Goal: Task Accomplishment & Management: Manage account settings

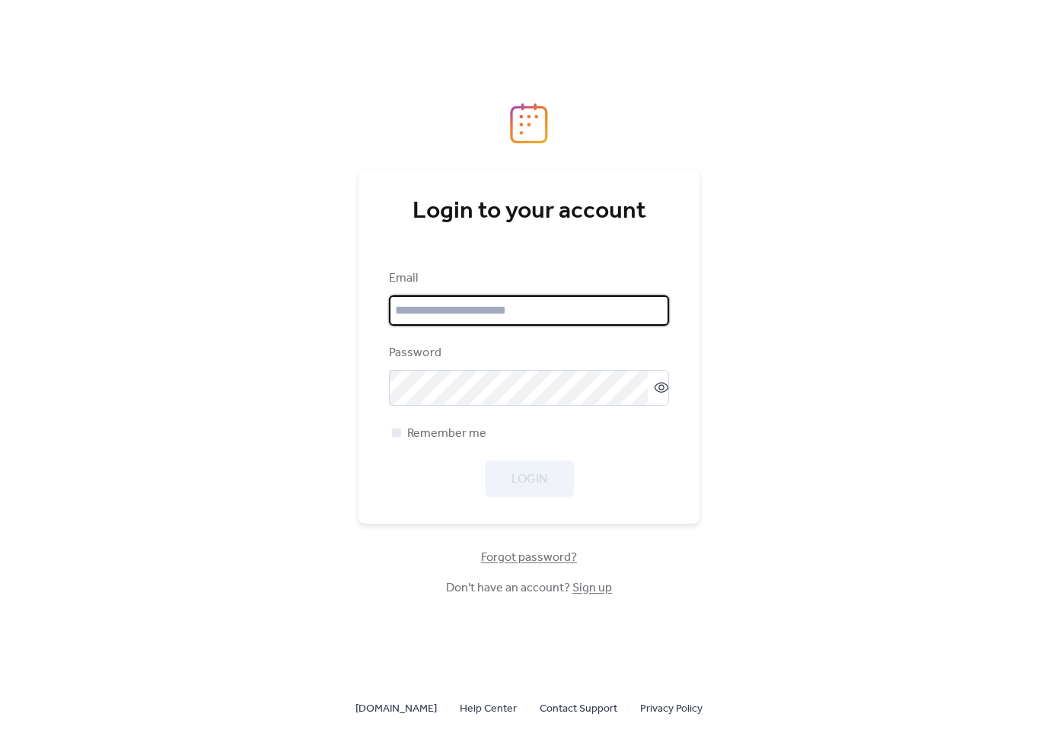
type input "**********"
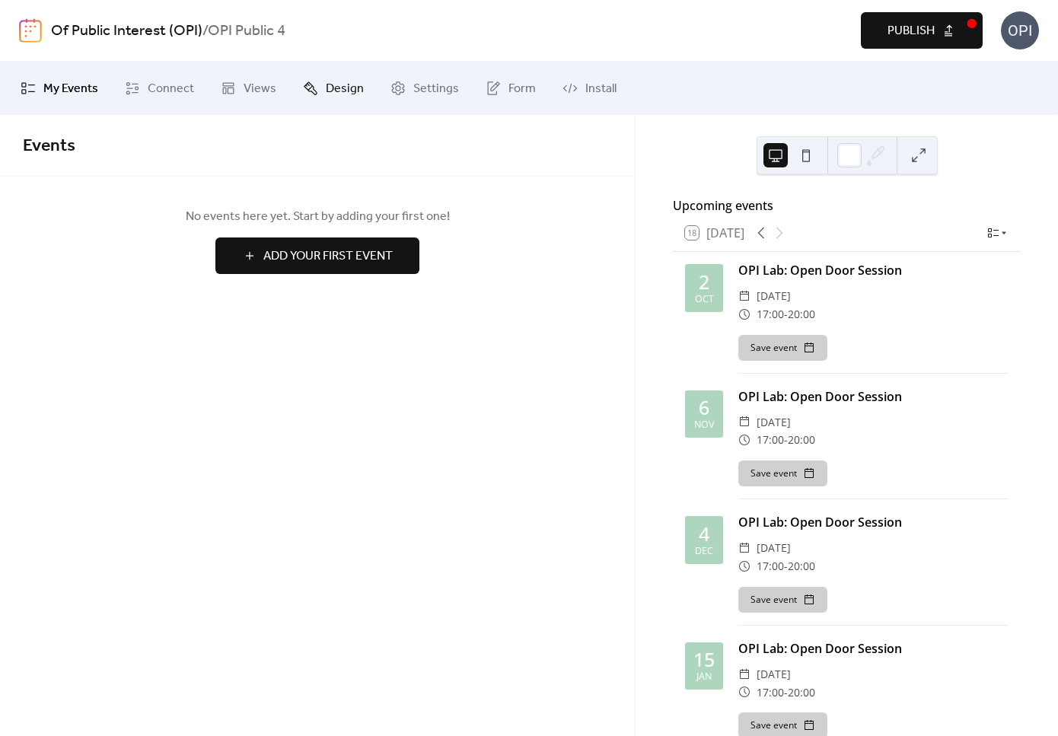
click at [338, 80] on span "Design" at bounding box center [345, 89] width 38 height 18
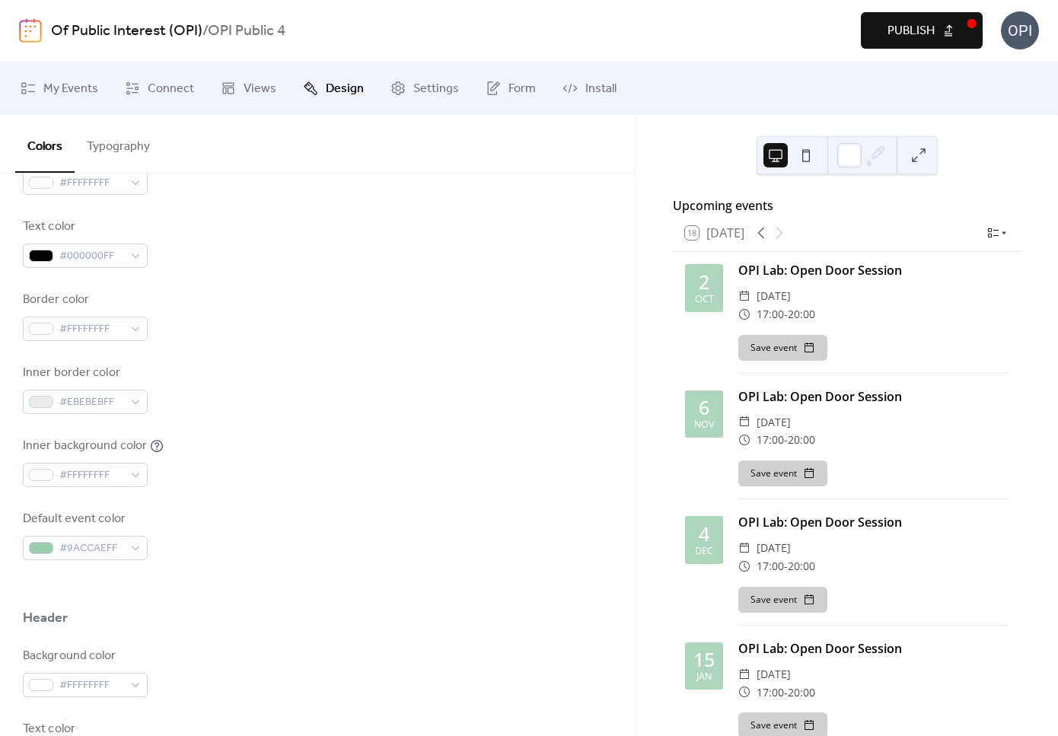
scroll to position [272, 0]
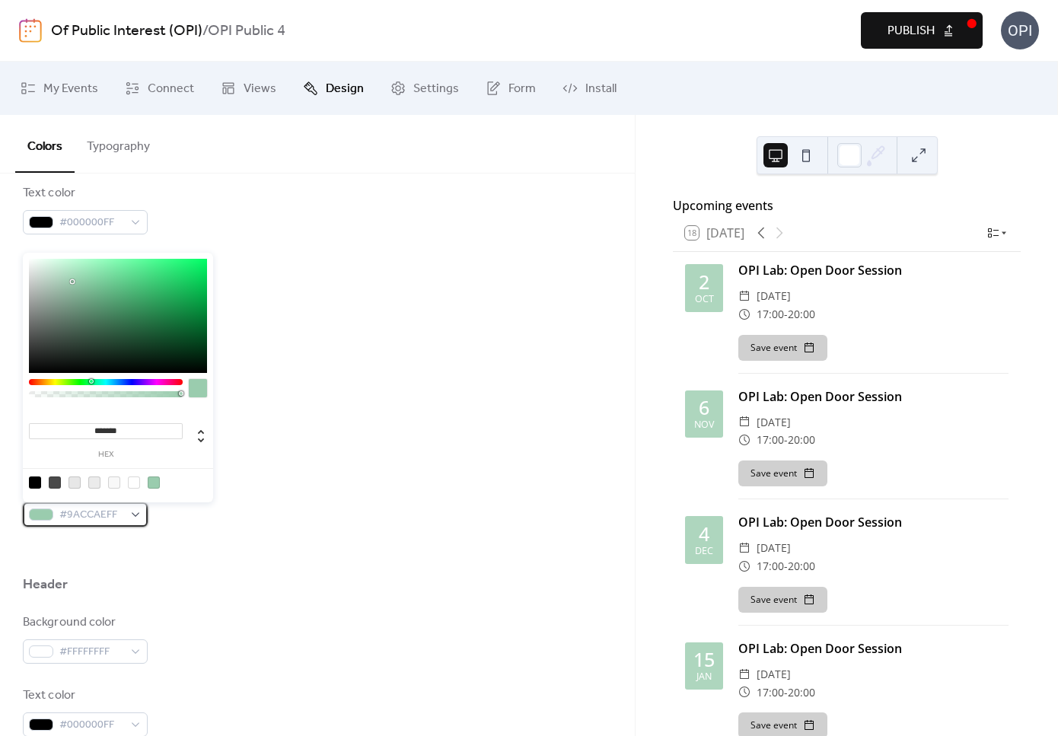
click at [132, 517] on div "#9ACCAEFF" at bounding box center [85, 514] width 125 height 24
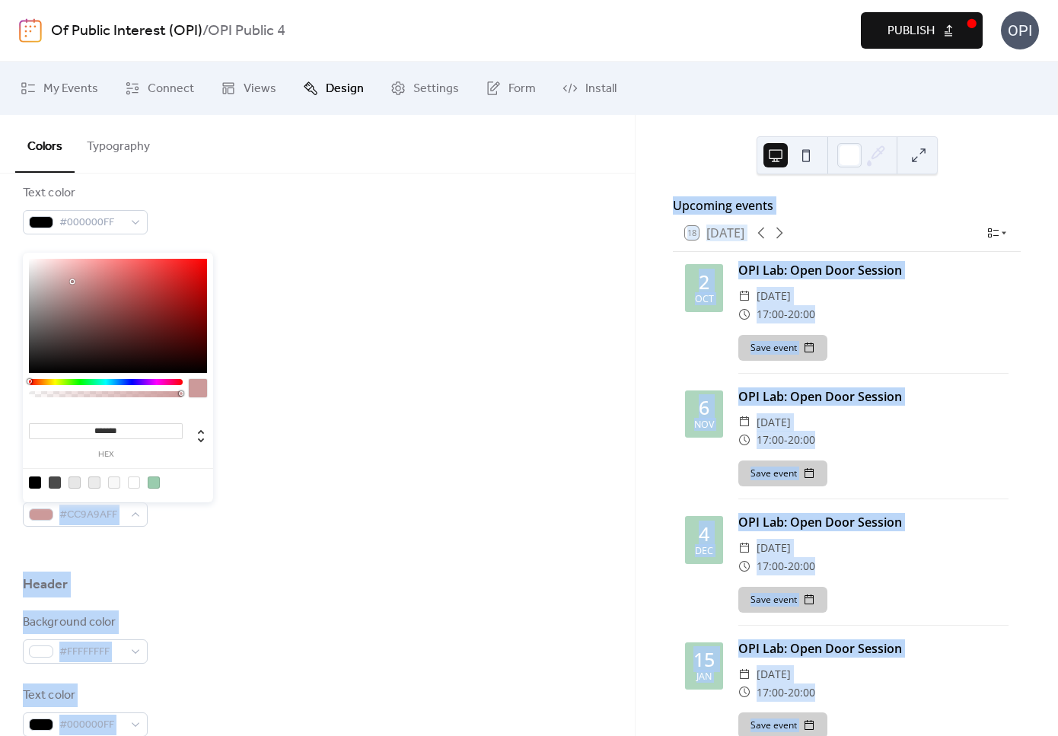
drag, startPoint x: 90, startPoint y: 382, endPoint x: 14, endPoint y: 384, distance: 76.1
click at [14, 384] on body "Of Public Interest (OPI) / OPI Public 4 Preview Publish OPI My Events Connect V…" at bounding box center [529, 368] width 1058 height 736
drag, startPoint x: 72, startPoint y: 278, endPoint x: 242, endPoint y: 237, distance: 174.4
click at [242, 237] on body "Of Public Interest (OPI) / OPI Public 4 Preview Publish OPI My Events Connect V…" at bounding box center [529, 368] width 1058 height 736
click at [191, 270] on div at bounding box center [118, 316] width 178 height 114
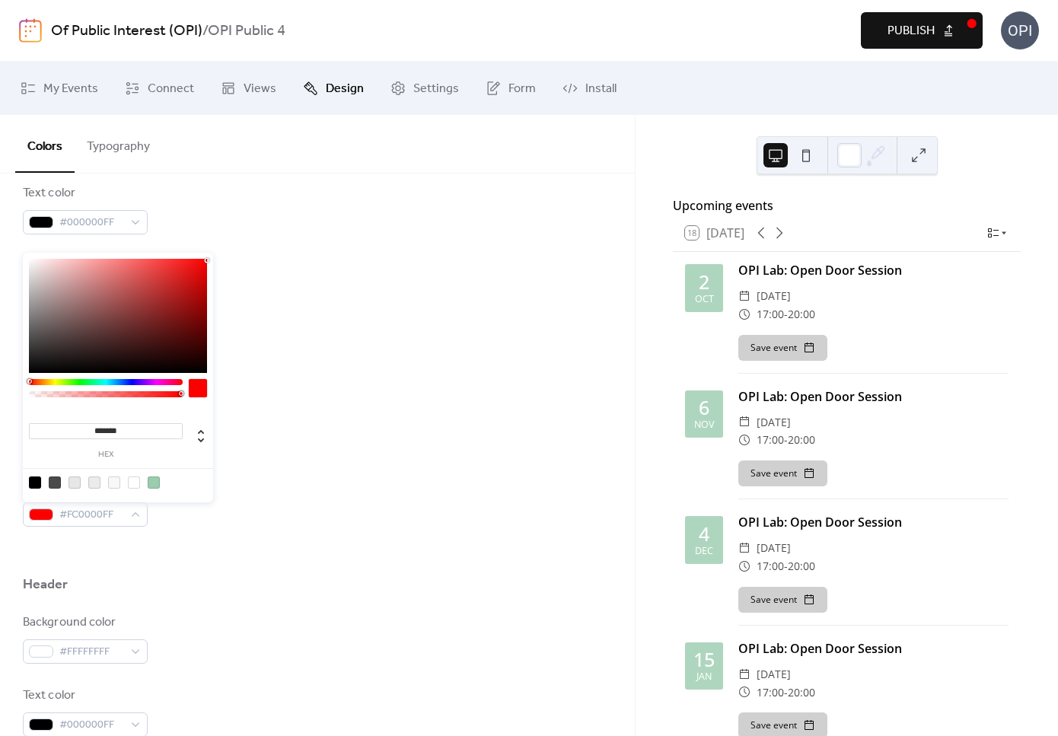
type input "*******"
drag, startPoint x: 191, startPoint y: 270, endPoint x: 209, endPoint y: 254, distance: 24.3
click at [209, 254] on div "******* hex" at bounding box center [118, 378] width 190 height 250
click at [46, 515] on div at bounding box center [41, 514] width 24 height 12
click at [151, 482] on div at bounding box center [154, 482] width 12 height 12
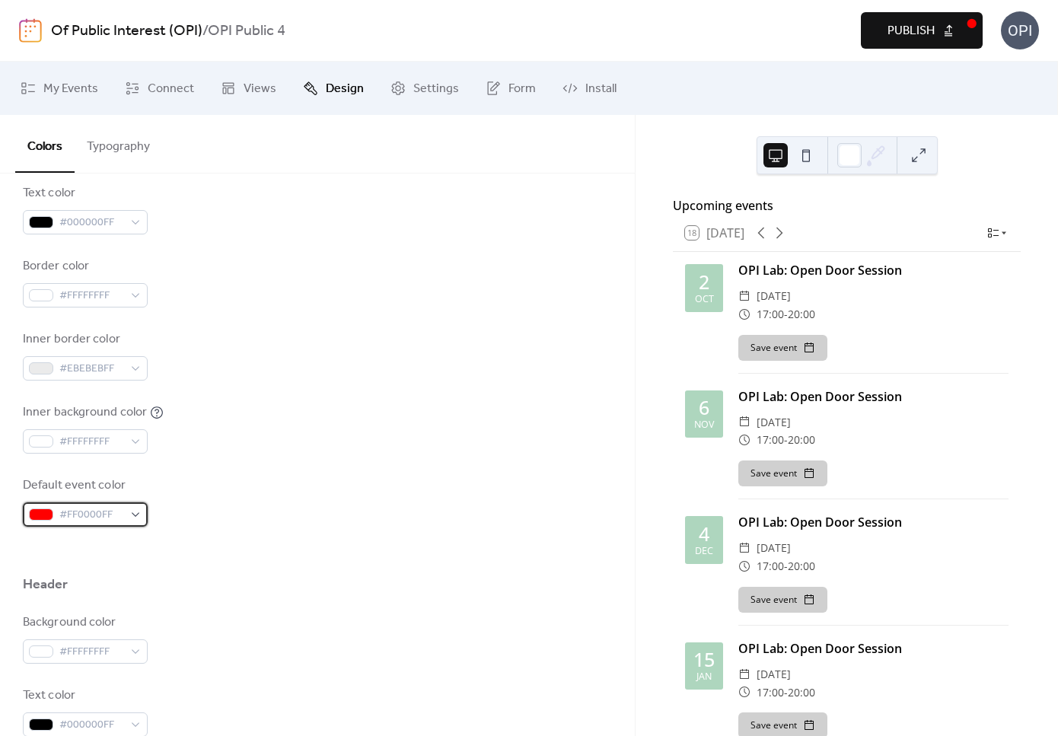
click at [40, 514] on div at bounding box center [41, 514] width 24 height 12
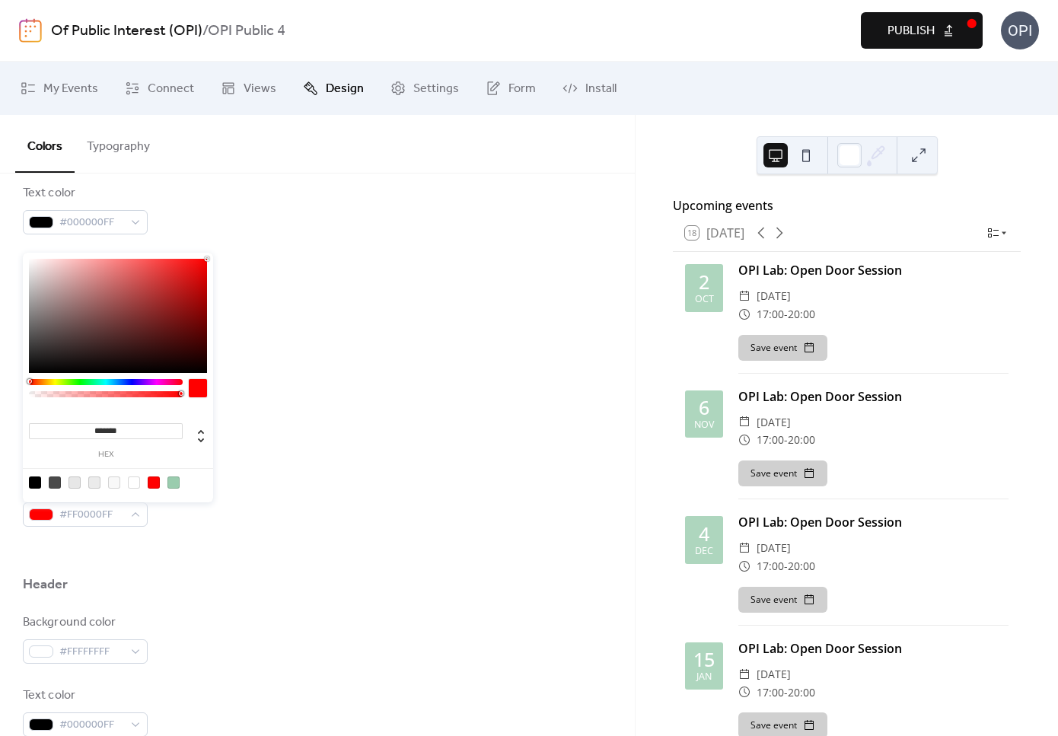
click at [185, 555] on div at bounding box center [317, 551] width 589 height 49
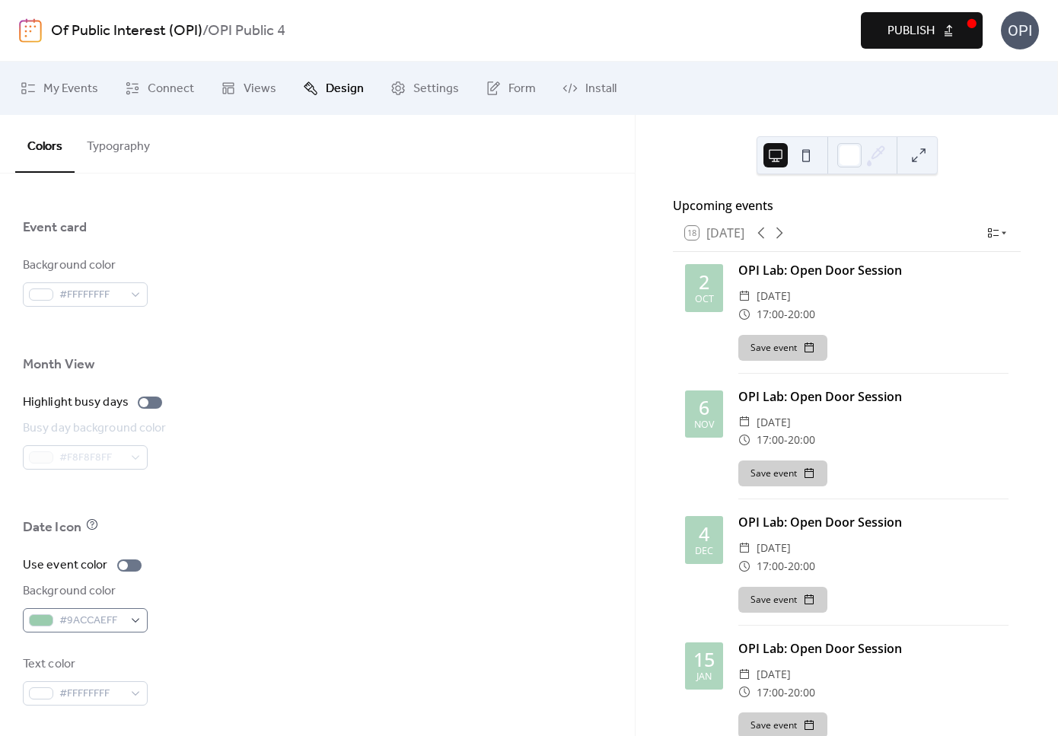
scroll to position [0, 0]
click at [41, 624] on div at bounding box center [41, 620] width 24 height 12
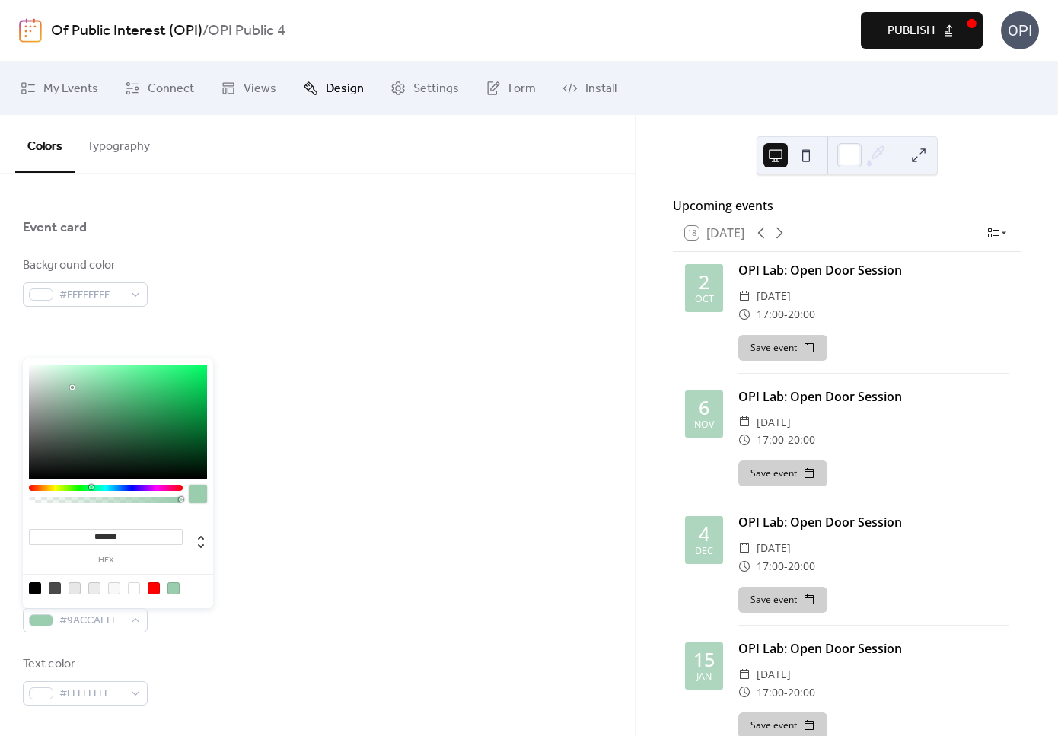
click at [152, 587] on div at bounding box center [154, 588] width 12 height 12
type input "*******"
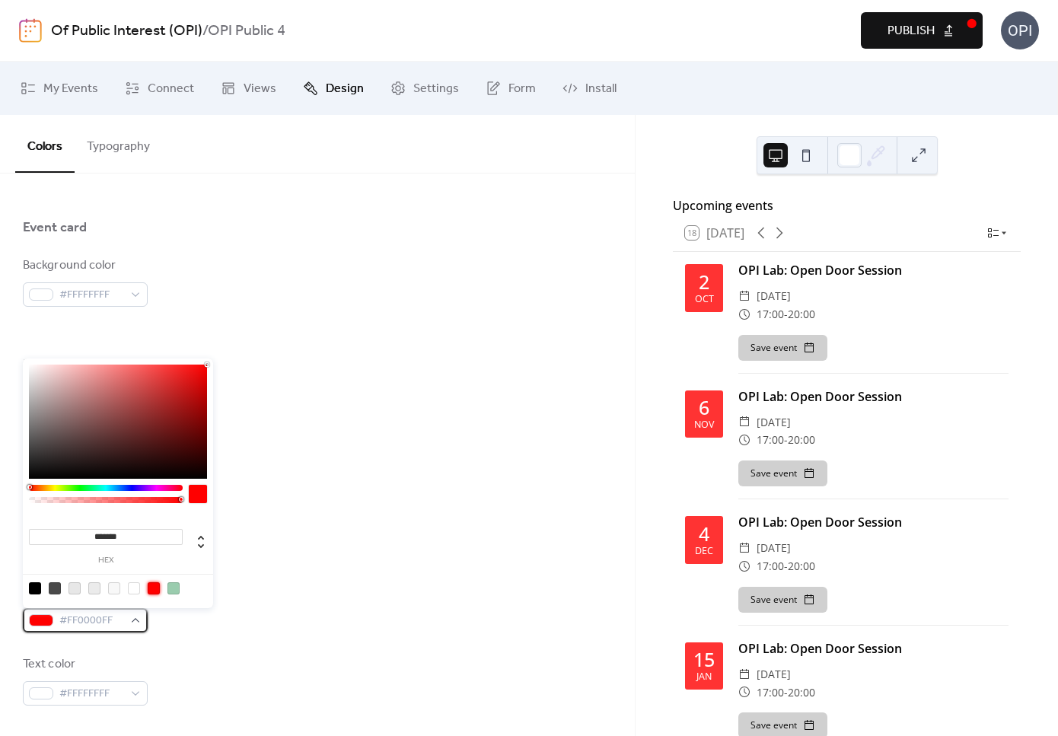
click at [38, 625] on div at bounding box center [41, 620] width 24 height 12
click at [221, 645] on div "Use event color Background color #FF0000FF Text color #FFFFFFFF" at bounding box center [317, 630] width 589 height 149
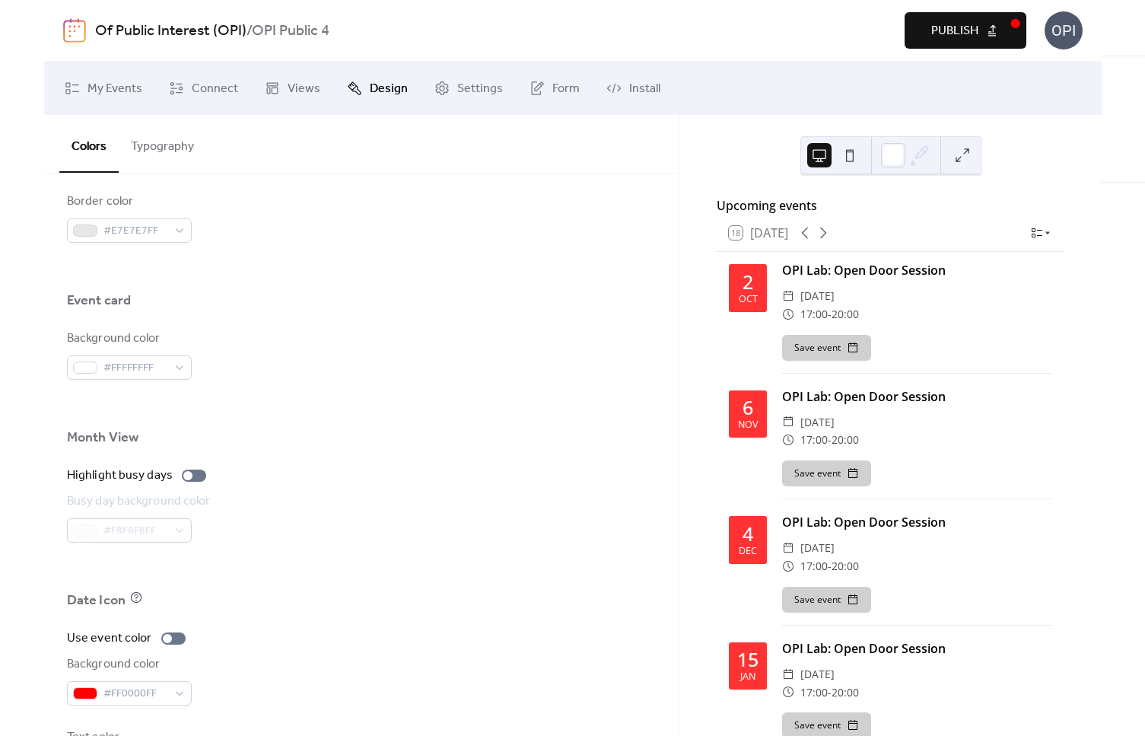
scroll to position [906, 0]
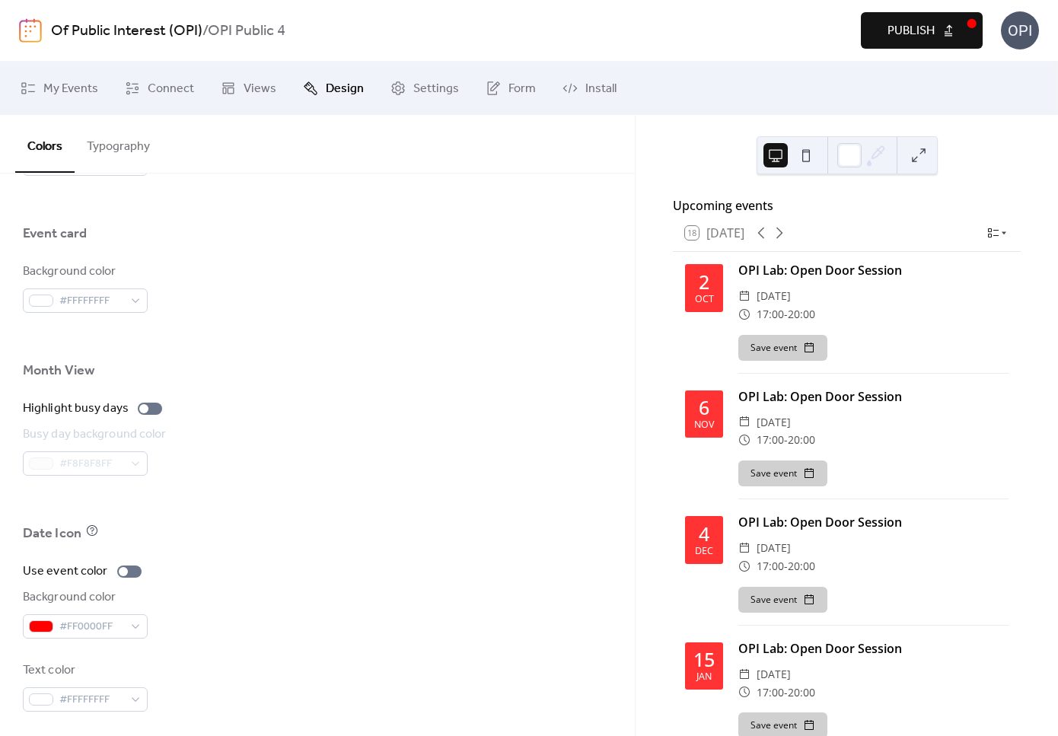
click at [804, 158] on button at bounding box center [806, 155] width 24 height 24
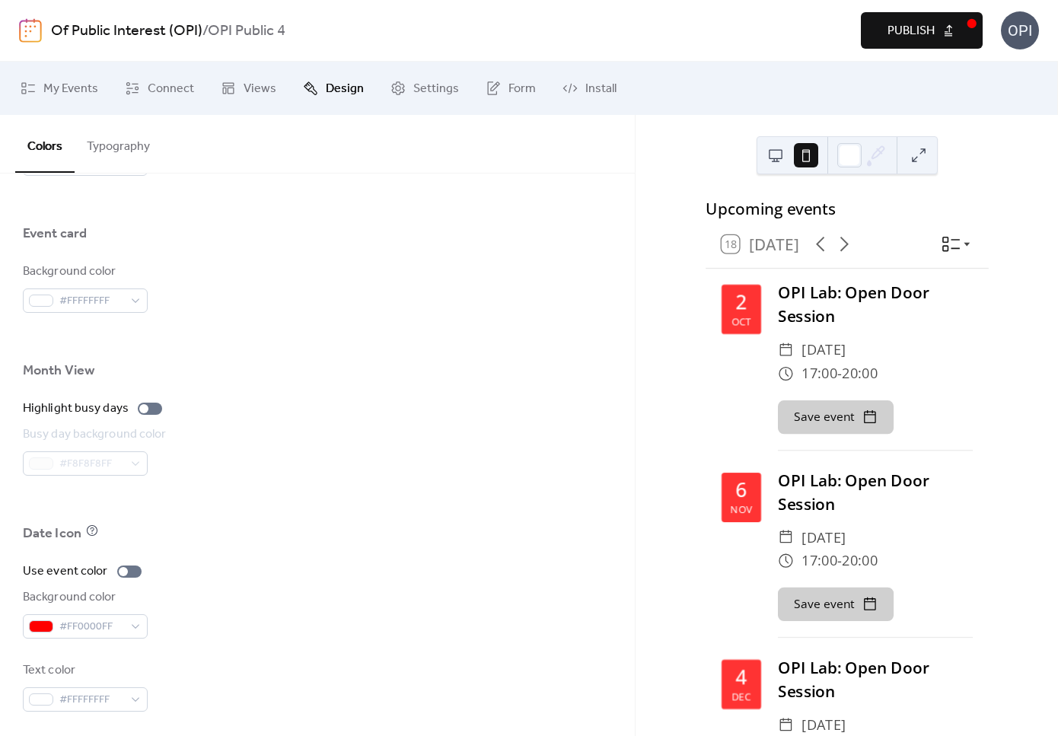
click at [783, 155] on button at bounding box center [775, 155] width 24 height 24
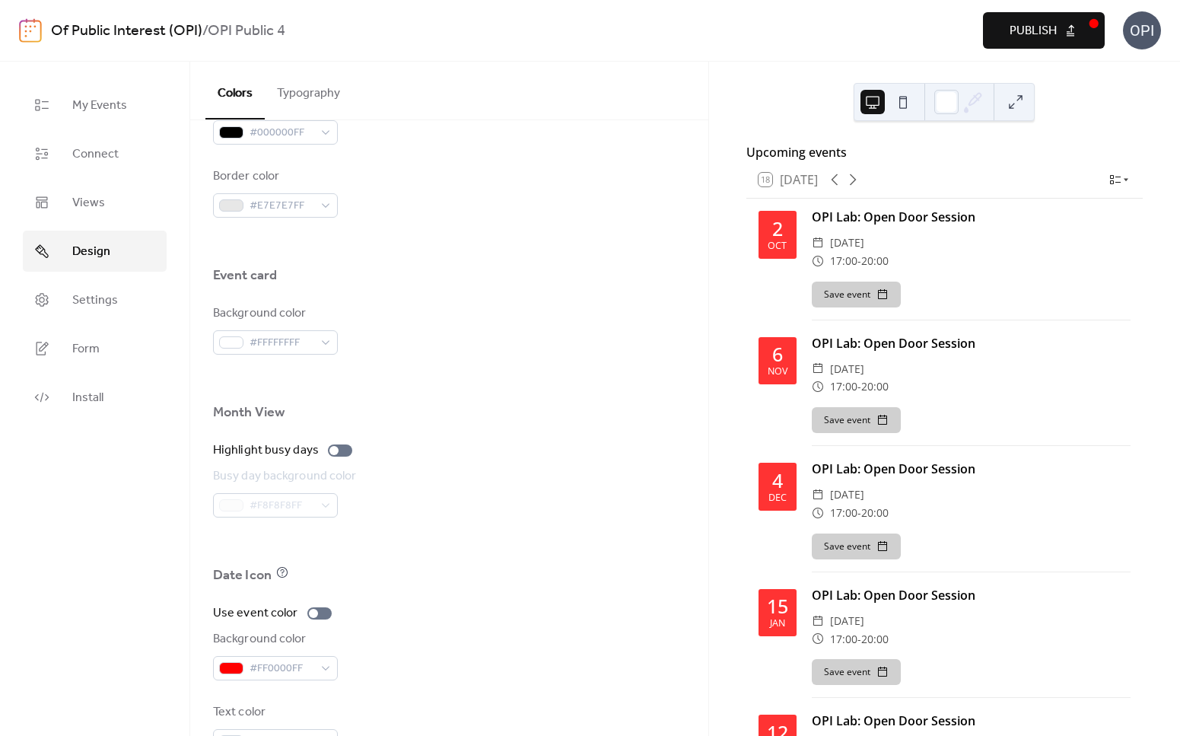
scroll to position [823, 0]
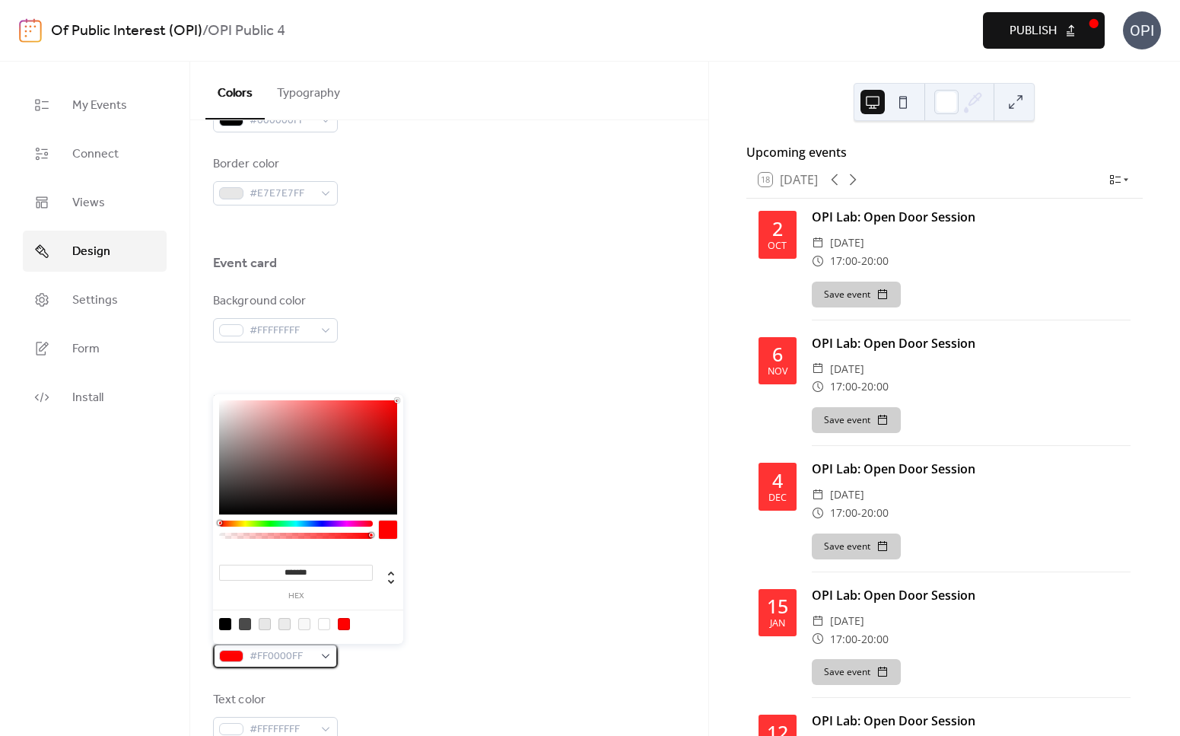
click at [236, 656] on div at bounding box center [231, 656] width 24 height 12
drag, startPoint x: 221, startPoint y: 523, endPoint x: 387, endPoint y: 529, distance: 166.0
click at [387, 529] on div at bounding box center [308, 533] width 178 height 27
drag, startPoint x: 396, startPoint y: 402, endPoint x: 403, endPoint y: 396, distance: 8.6
click at [403, 396] on div "******* hex" at bounding box center [308, 519] width 190 height 250
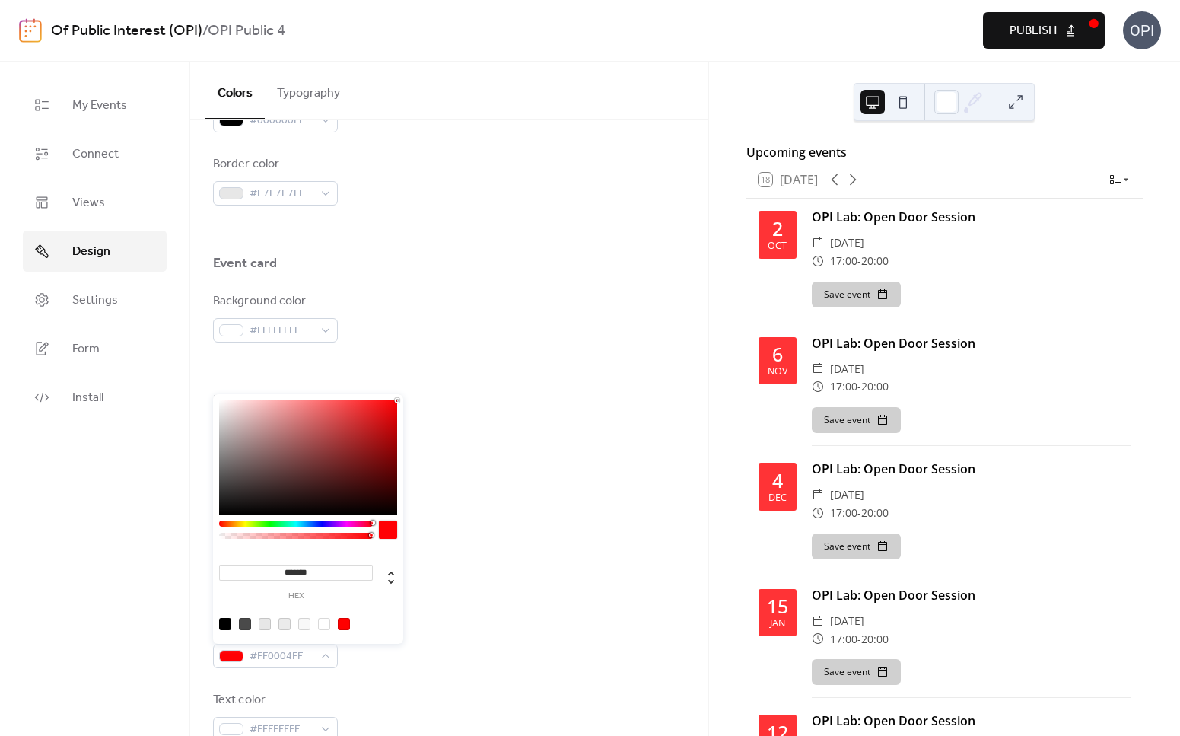
type input "***"
type input "*"
drag, startPoint x: 371, startPoint y: 535, endPoint x: 396, endPoint y: 535, distance: 24.4
click at [396, 535] on div at bounding box center [308, 533] width 178 height 27
click at [326, 570] on input "*" at bounding box center [315, 573] width 35 height 16
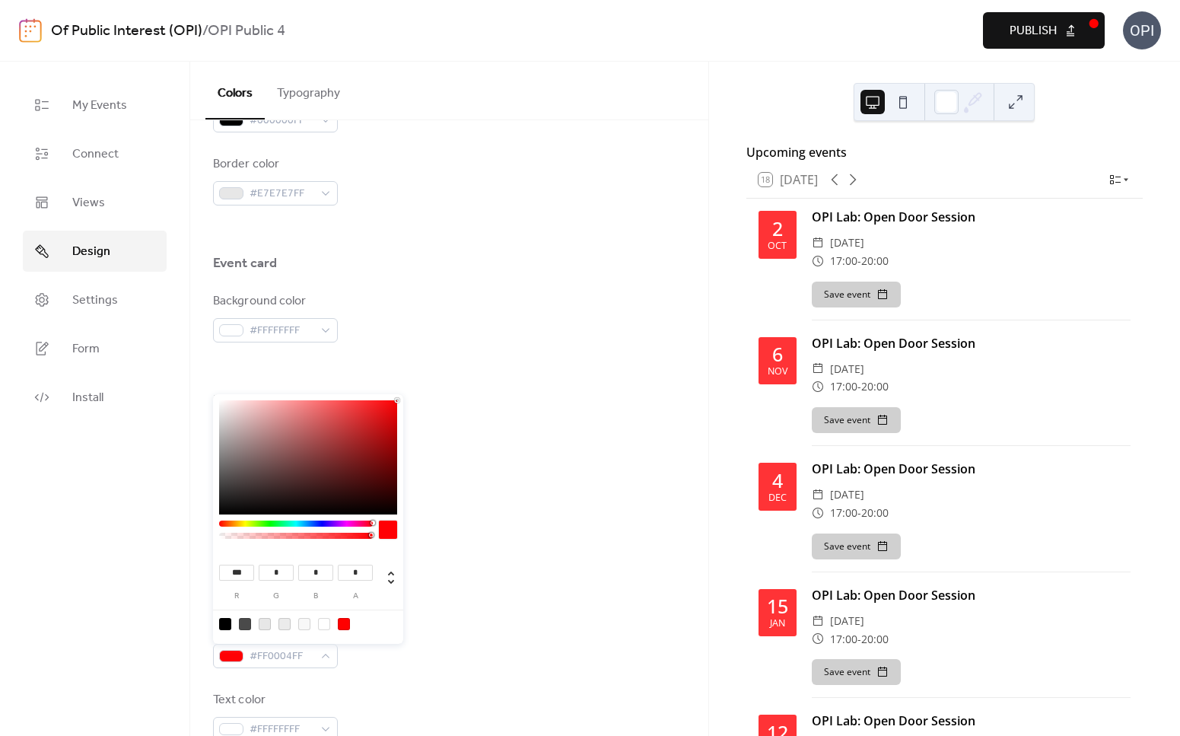
click at [326, 570] on input "*" at bounding box center [315, 573] width 35 height 16
type input "*"
click at [357, 573] on input "*" at bounding box center [355, 573] width 35 height 16
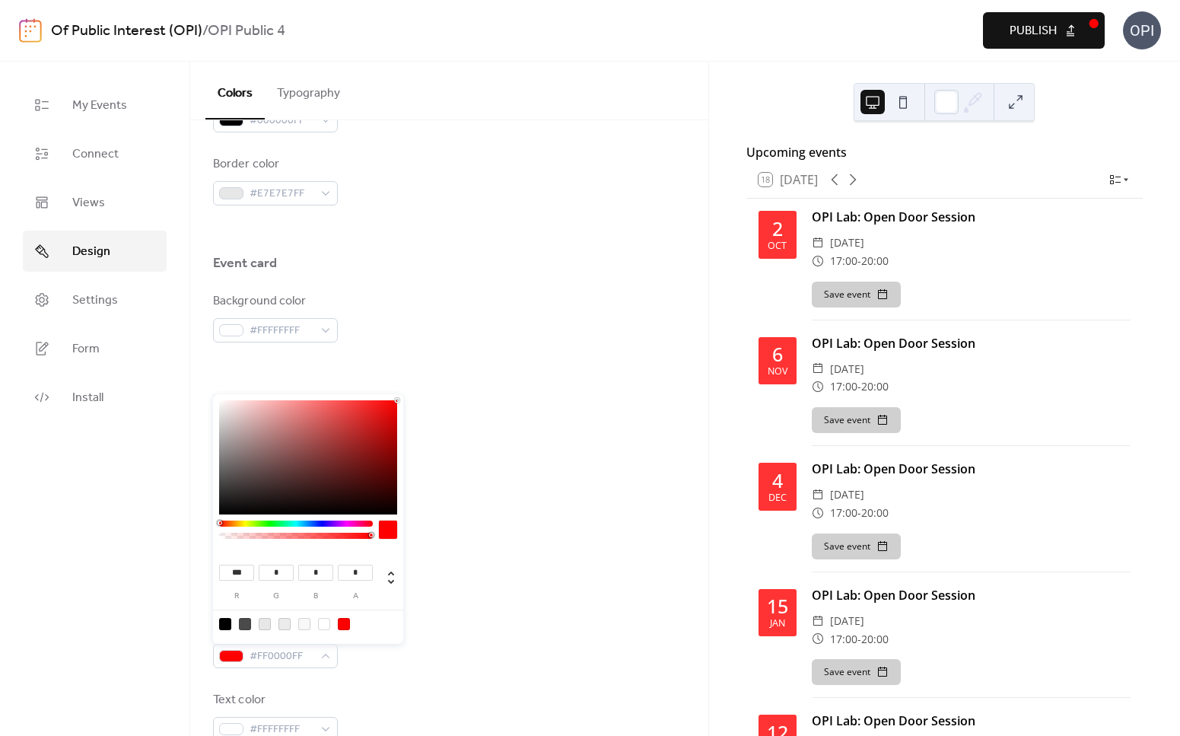
click at [357, 573] on input "*" at bounding box center [355, 573] width 35 height 16
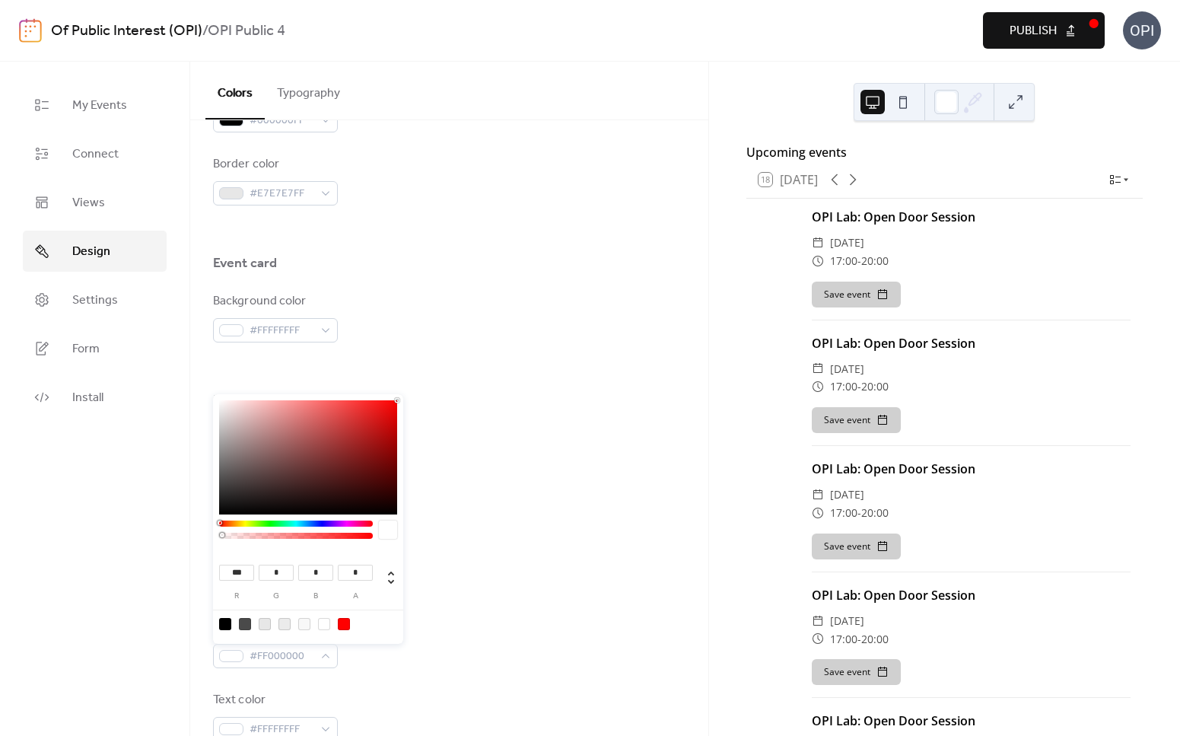
click at [344, 625] on div at bounding box center [344, 624] width 12 height 12
type input "*"
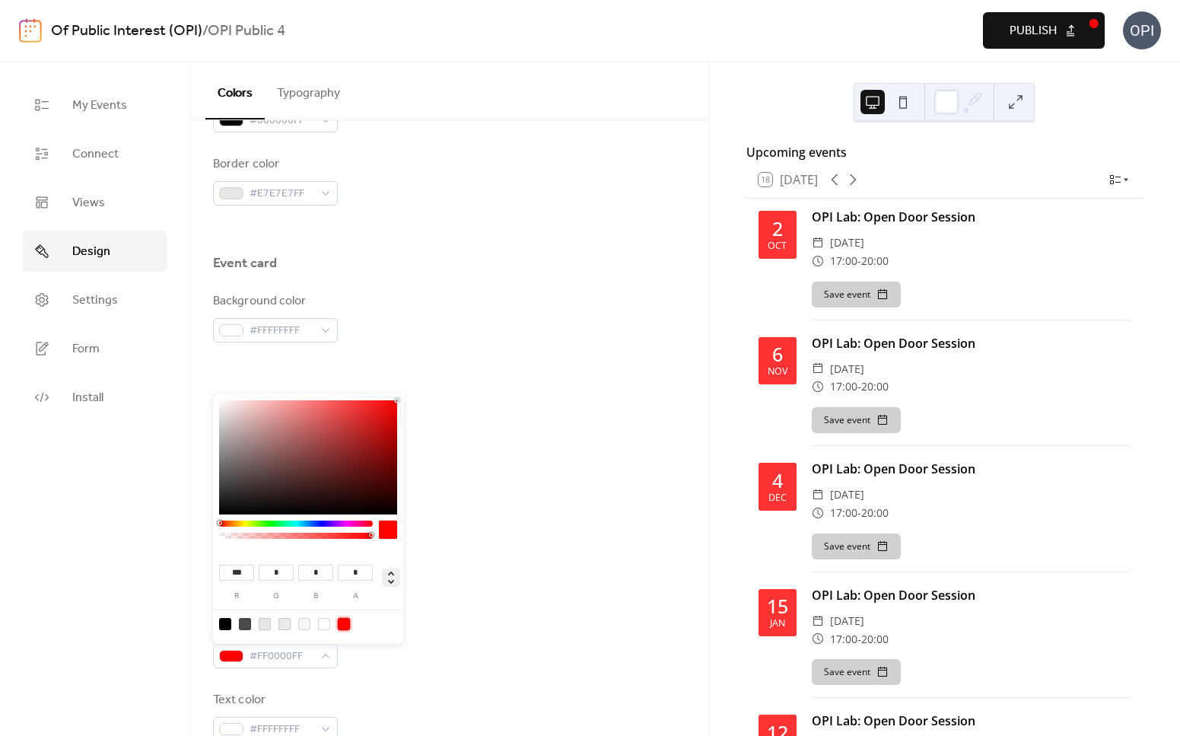
click at [390, 574] on icon at bounding box center [391, 577] width 6 height 13
type input "*"
type input "****"
type input "***"
click at [392, 584] on icon at bounding box center [391, 577] width 18 height 18
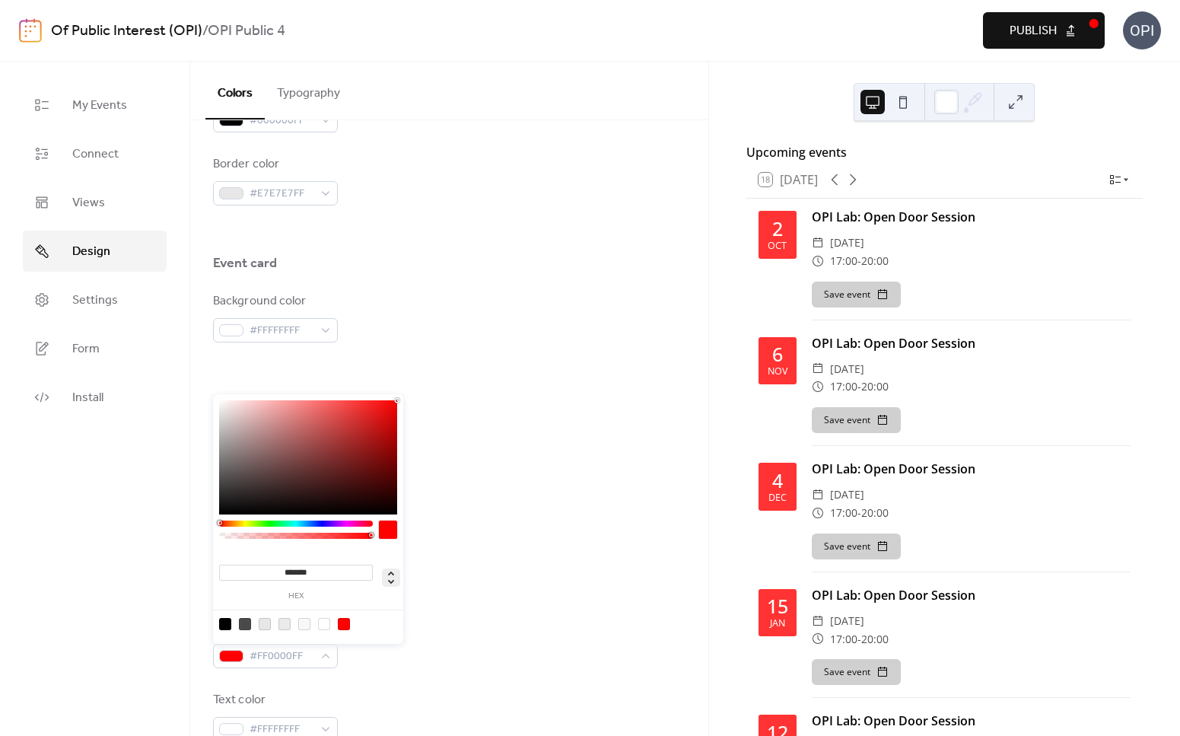
click at [392, 584] on icon at bounding box center [391, 577] width 18 height 18
type input "***"
click at [543, 466] on div "Busy day background color #F8F8F8FF" at bounding box center [449, 480] width 473 height 50
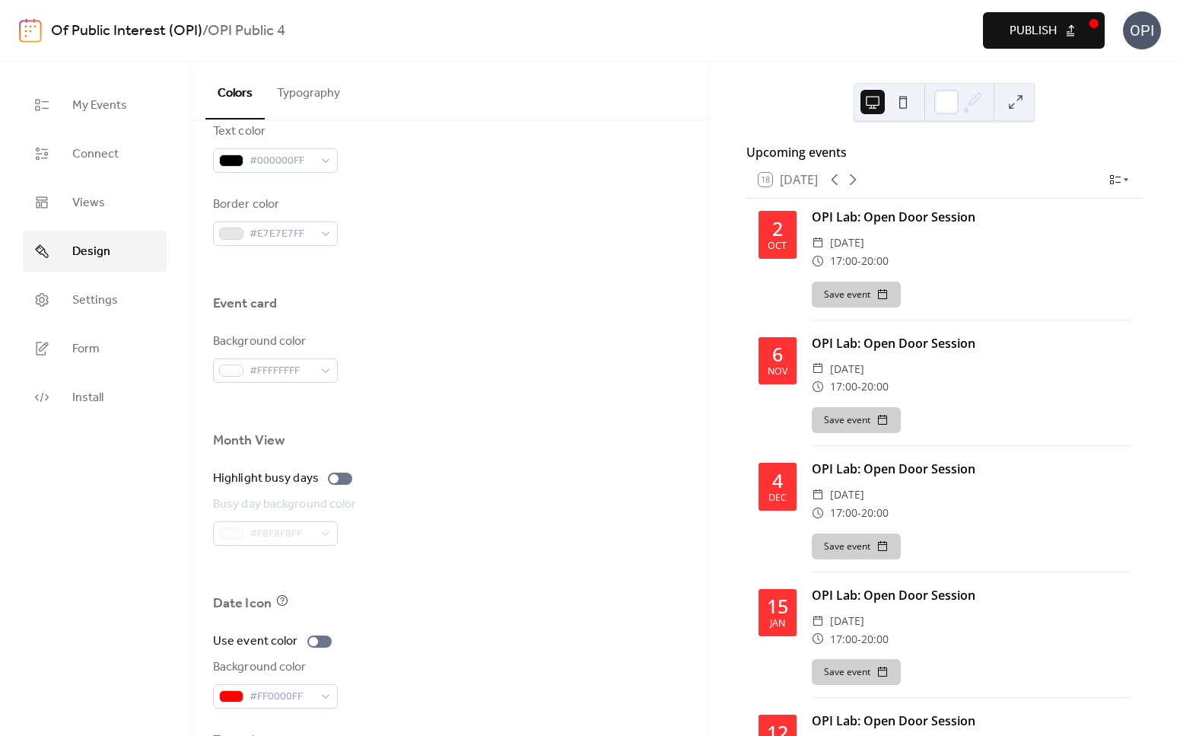
scroll to position [785, 0]
click at [343, 482] on div at bounding box center [340, 477] width 24 height 12
click at [335, 479] on div at bounding box center [340, 477] width 24 height 12
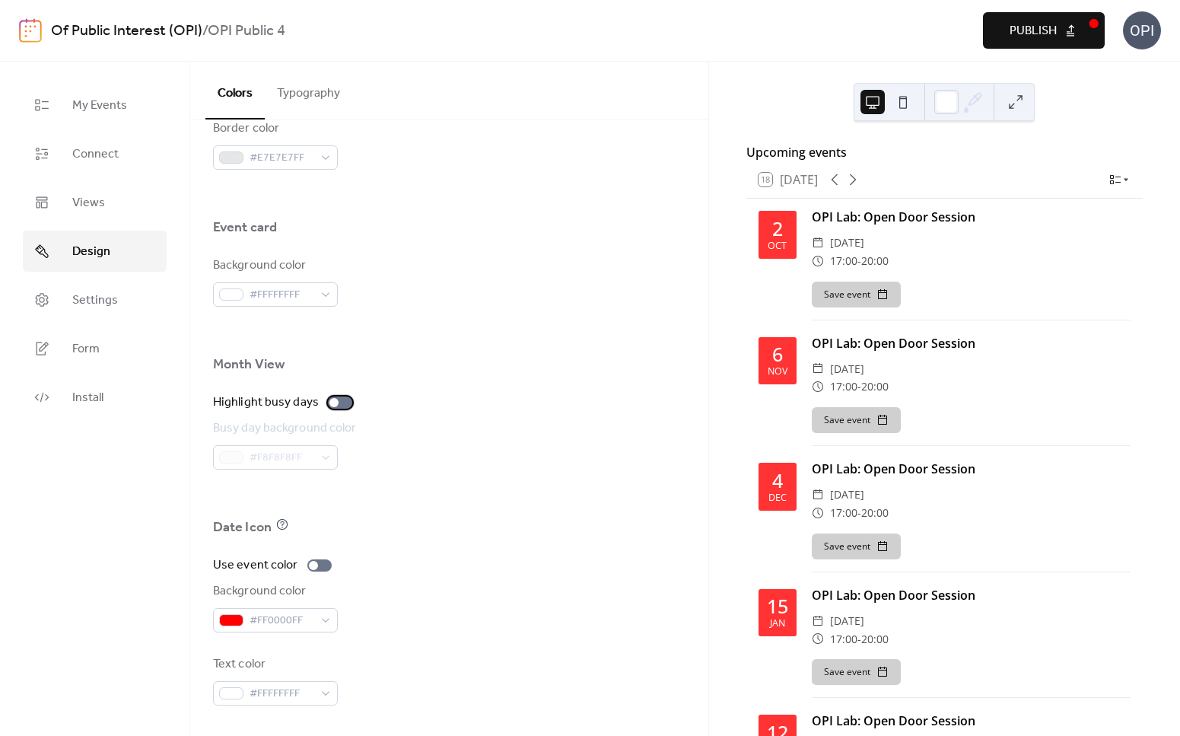
scroll to position [859, 0]
click at [322, 567] on div at bounding box center [319, 565] width 24 height 12
click at [314, 567] on div at bounding box center [319, 565] width 24 height 12
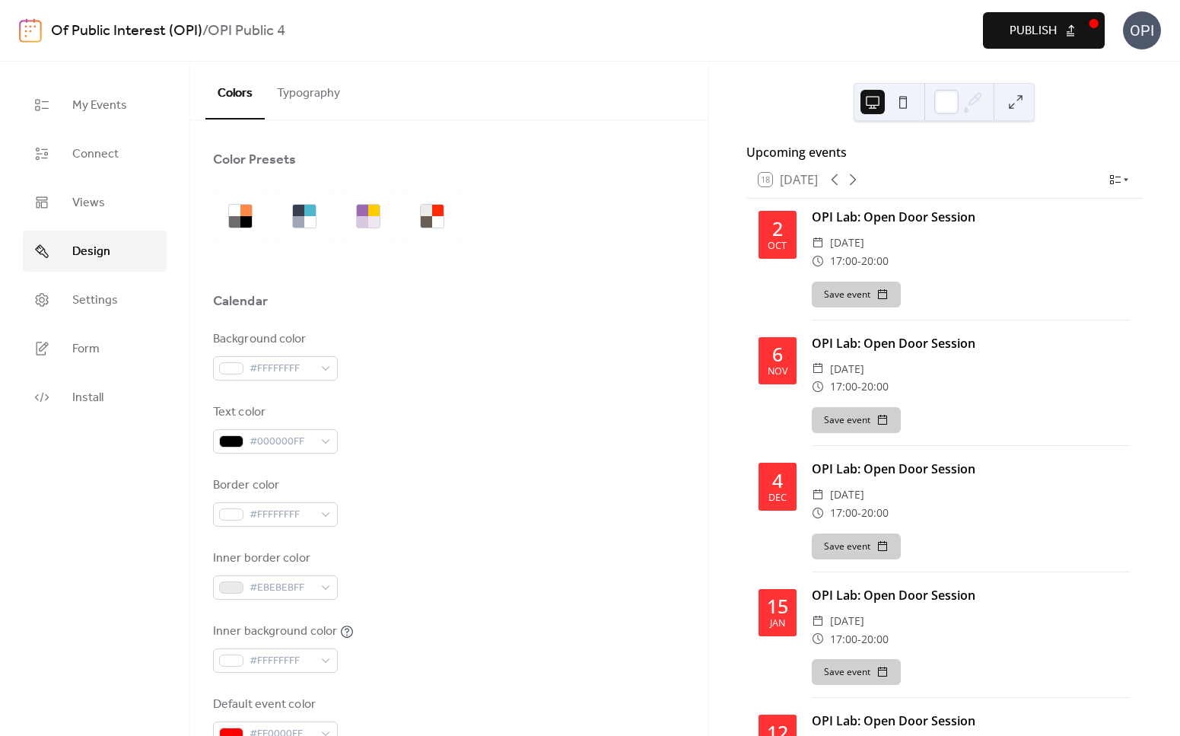
scroll to position [0, 0]
click at [317, 95] on button "Typography" at bounding box center [309, 90] width 88 height 56
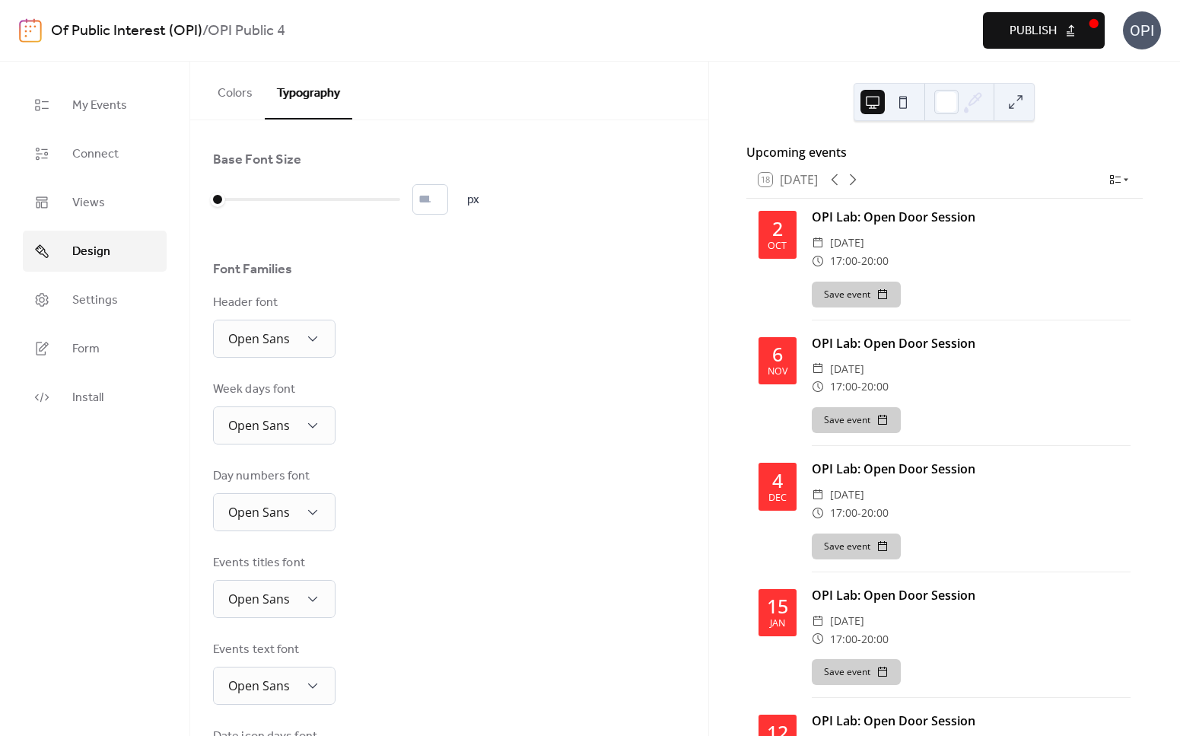
click at [587, 314] on div "Header font Open Sans" at bounding box center [449, 326] width 473 height 64
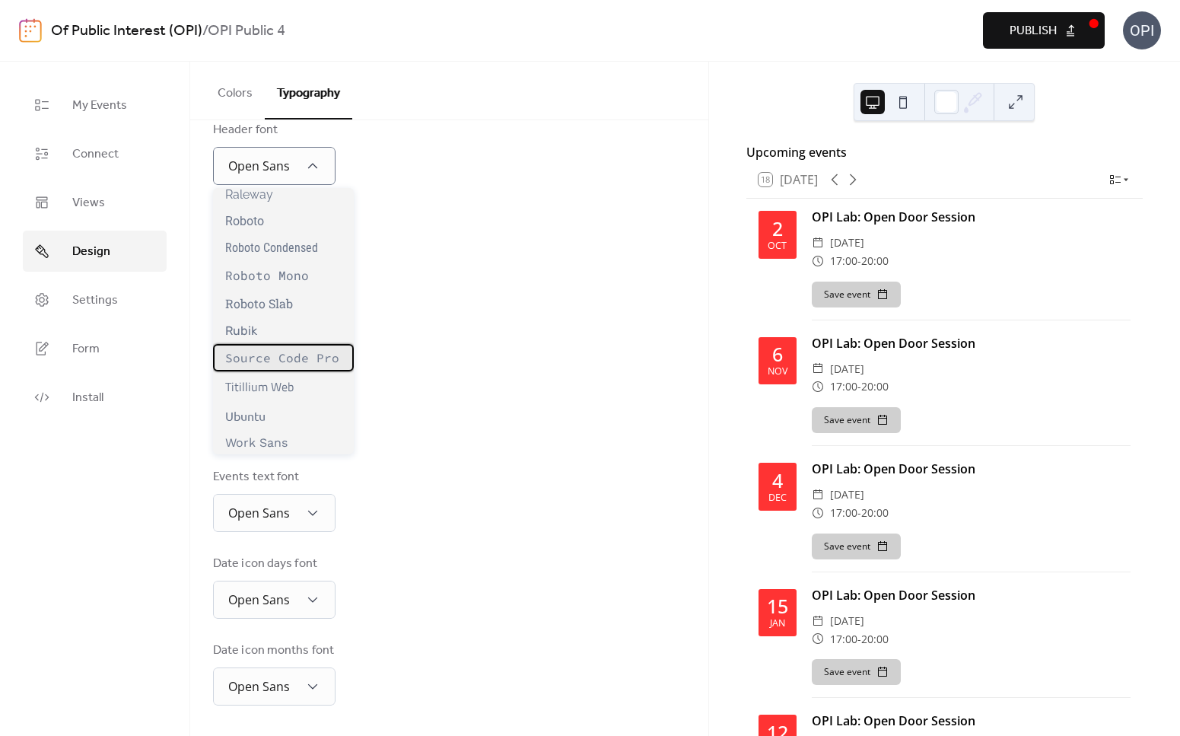
click at [333, 358] on span "Source Code Pro" at bounding box center [282, 357] width 114 height 15
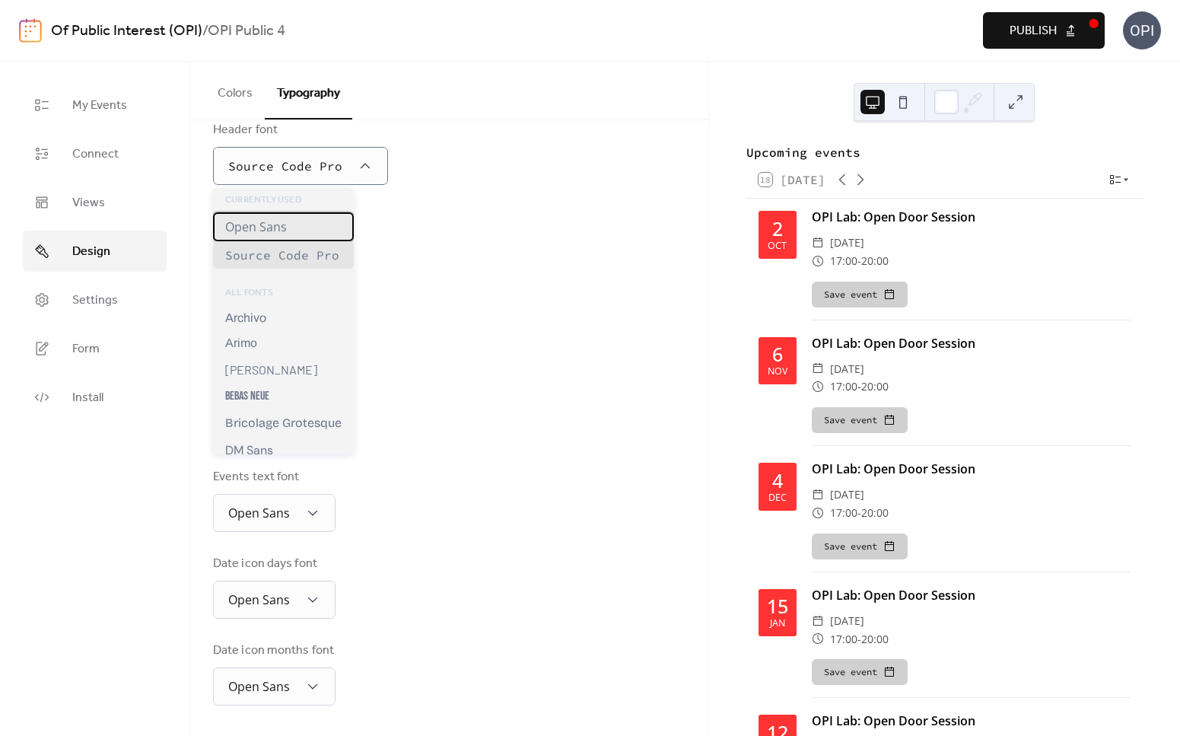
click at [312, 228] on div "Open Sans" at bounding box center [283, 226] width 141 height 29
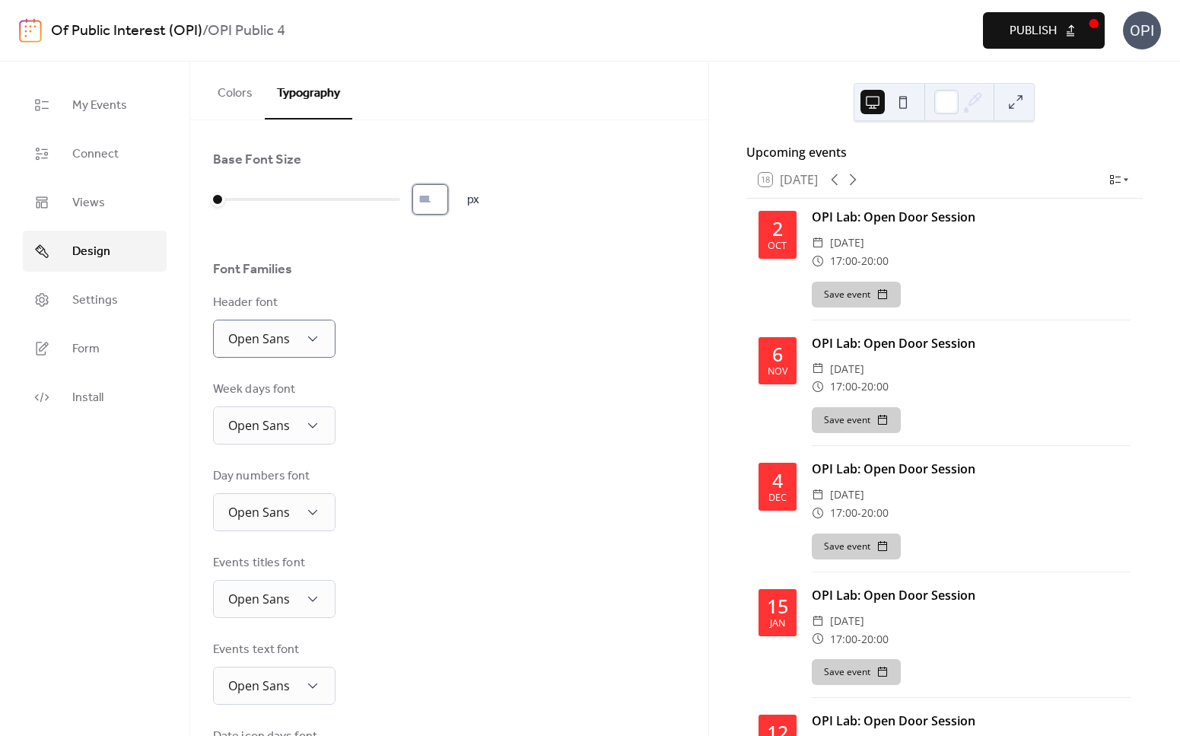
click at [448, 200] on input "*" at bounding box center [430, 199] width 36 height 30
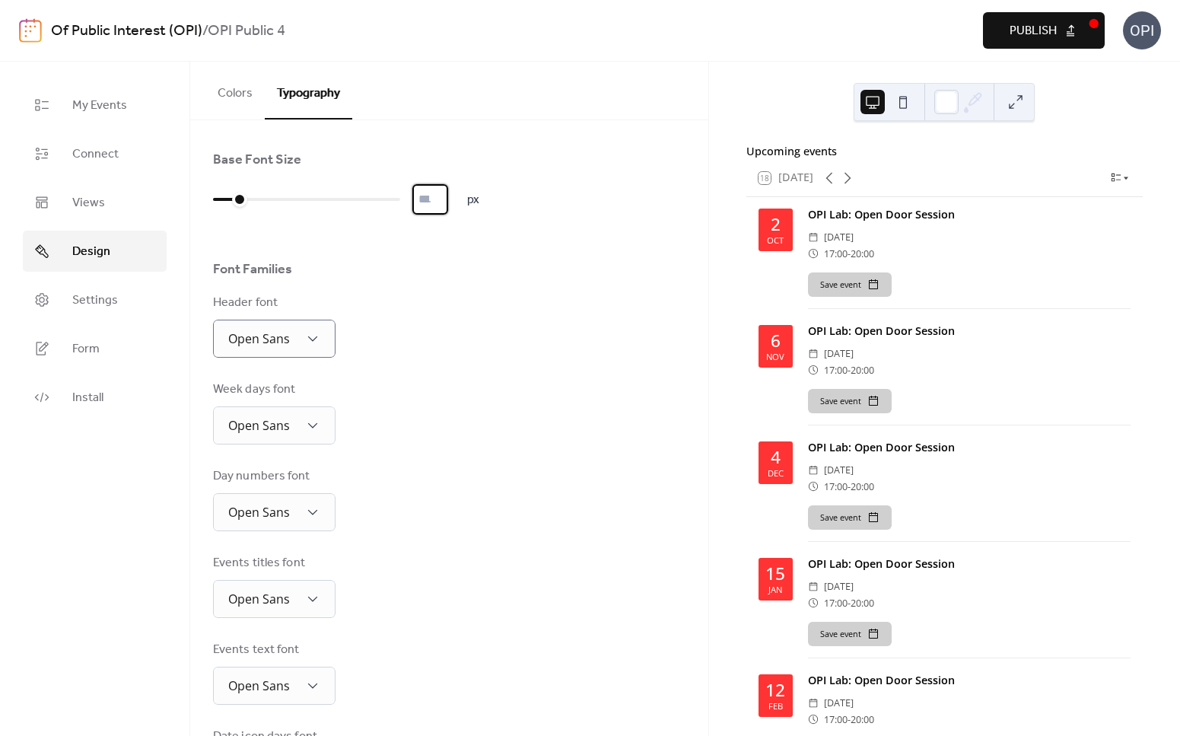
click at [448, 206] on input "*" at bounding box center [430, 199] width 36 height 30
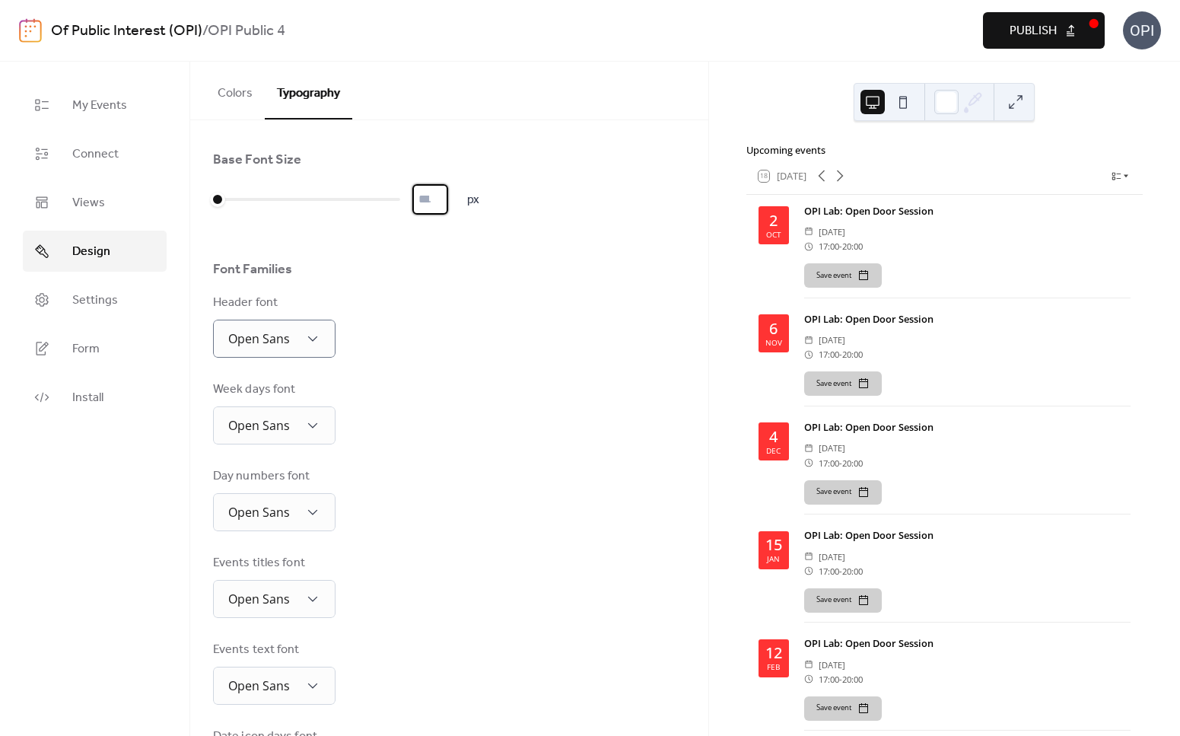
click at [448, 205] on input "*" at bounding box center [430, 199] width 36 height 30
click at [448, 199] on input "*" at bounding box center [430, 199] width 36 height 30
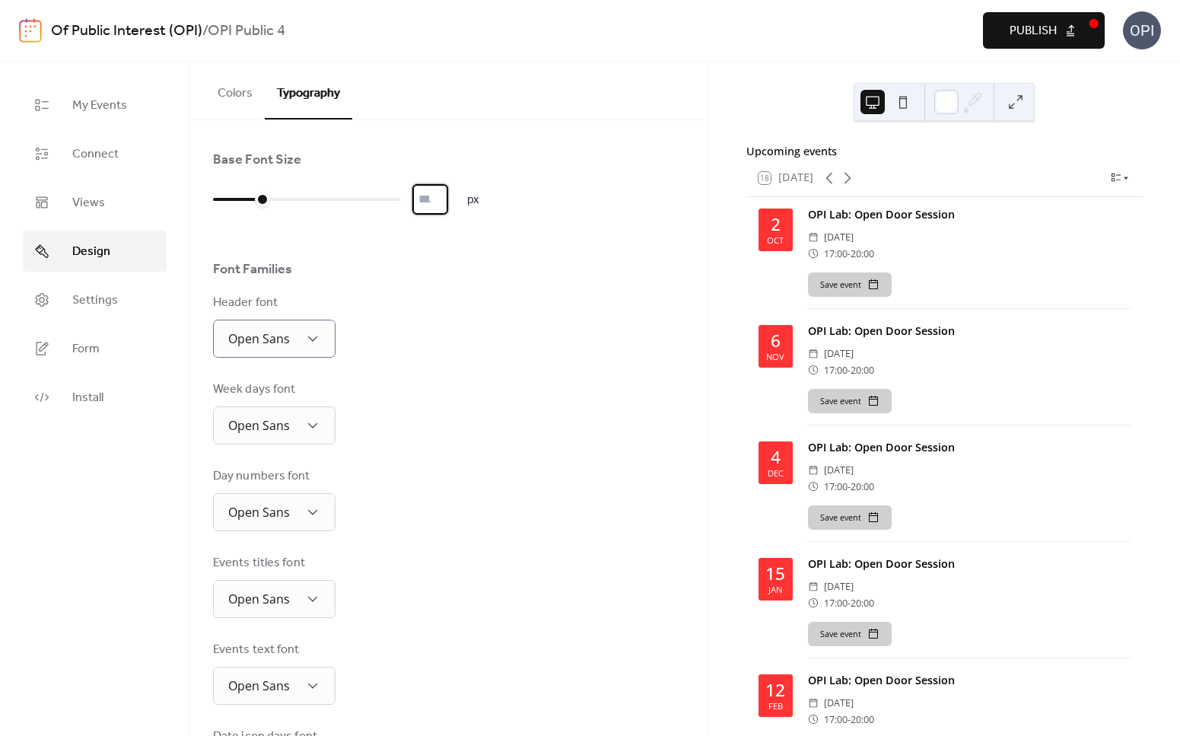
click at [448, 199] on input "**" at bounding box center [430, 199] width 36 height 30
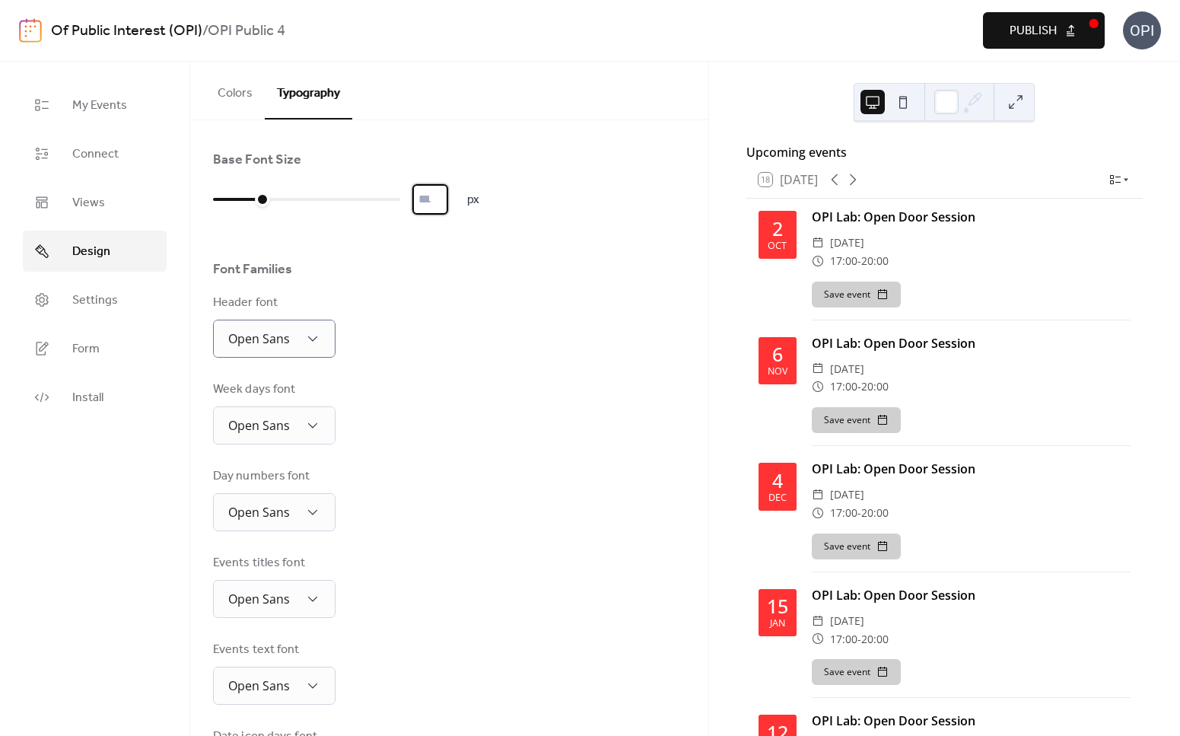
click at [902, 102] on button at bounding box center [903, 102] width 24 height 24
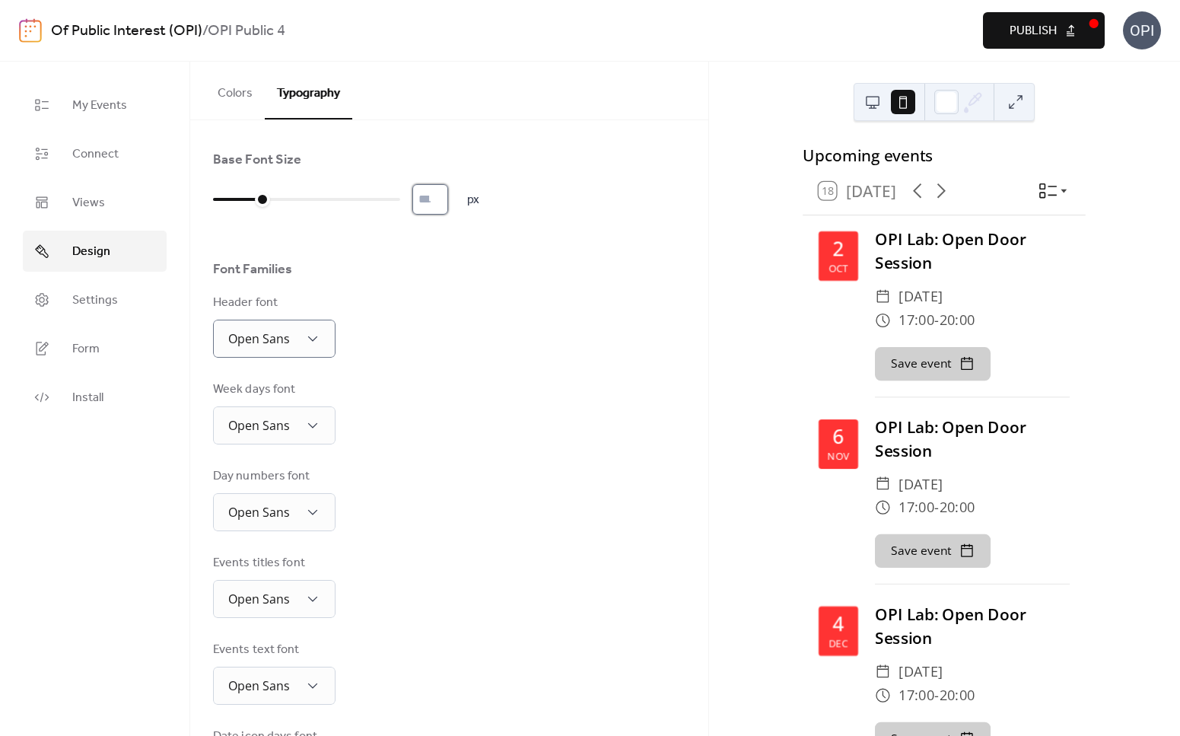
type input "*"
click at [447, 204] on input "*" at bounding box center [430, 199] width 36 height 30
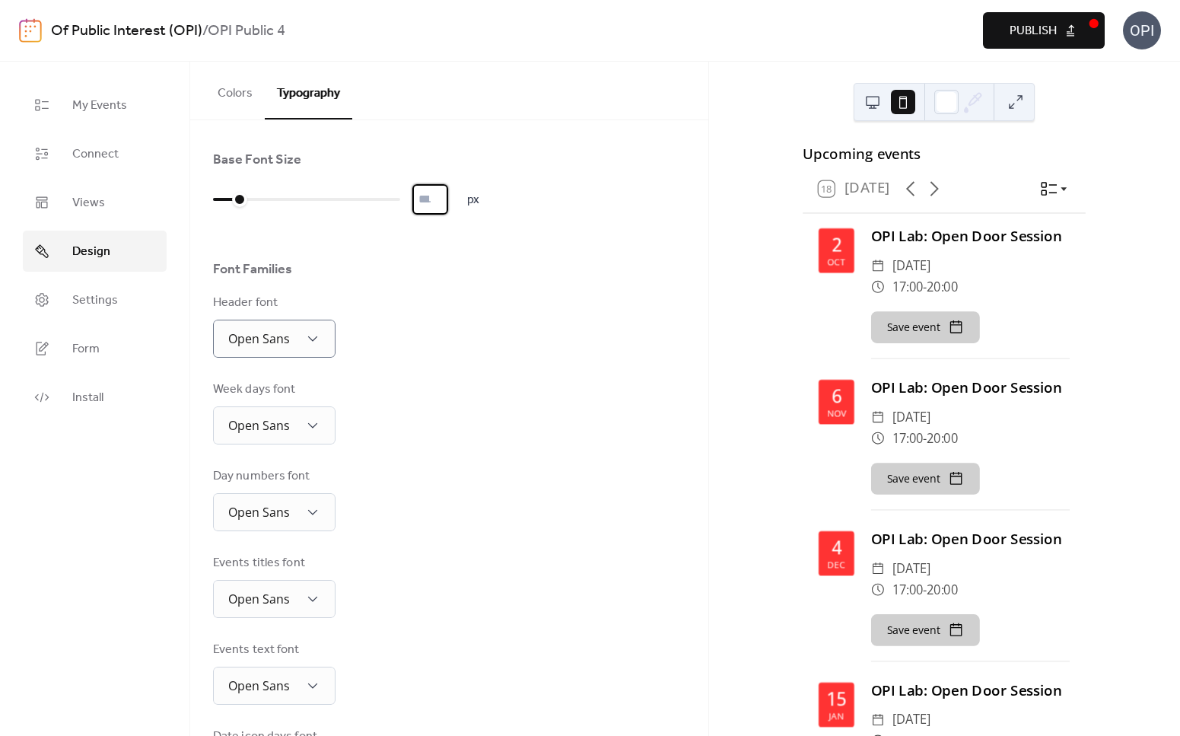
click at [1057, 195] on icon at bounding box center [1064, 189] width 12 height 12
click at [110, 299] on span "Settings" at bounding box center [95, 300] width 46 height 18
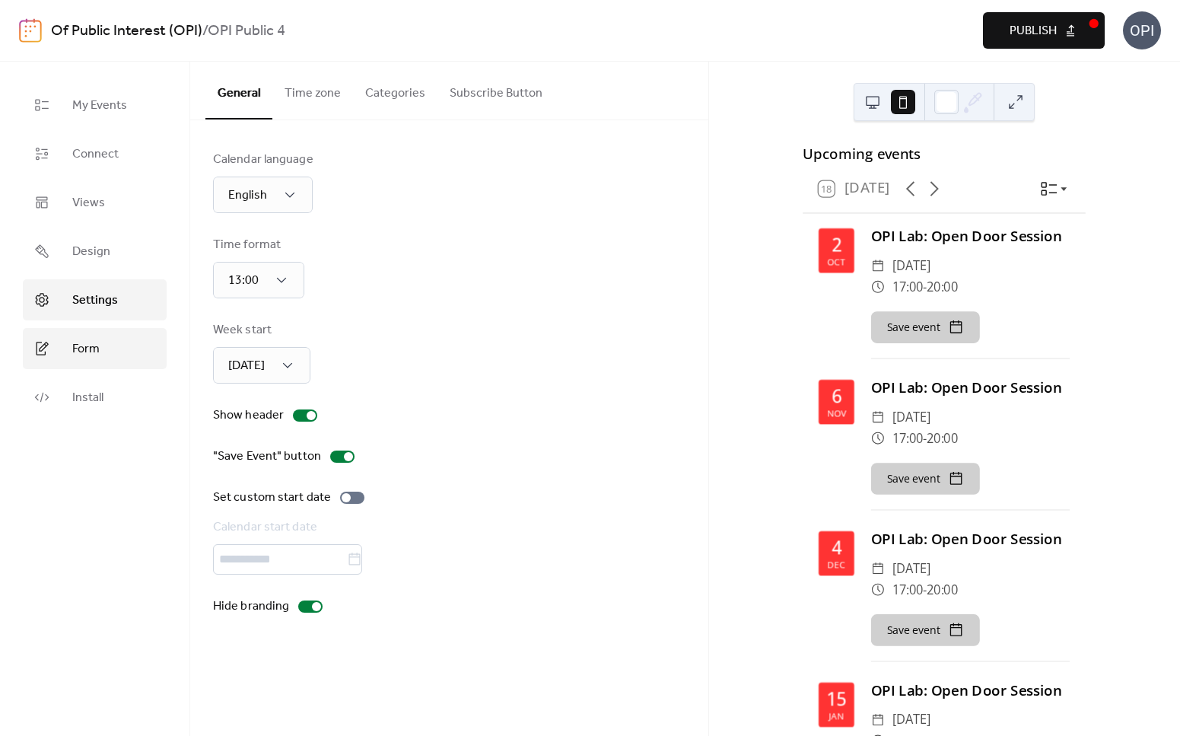
click at [85, 346] on span "Form" at bounding box center [85, 349] width 27 height 18
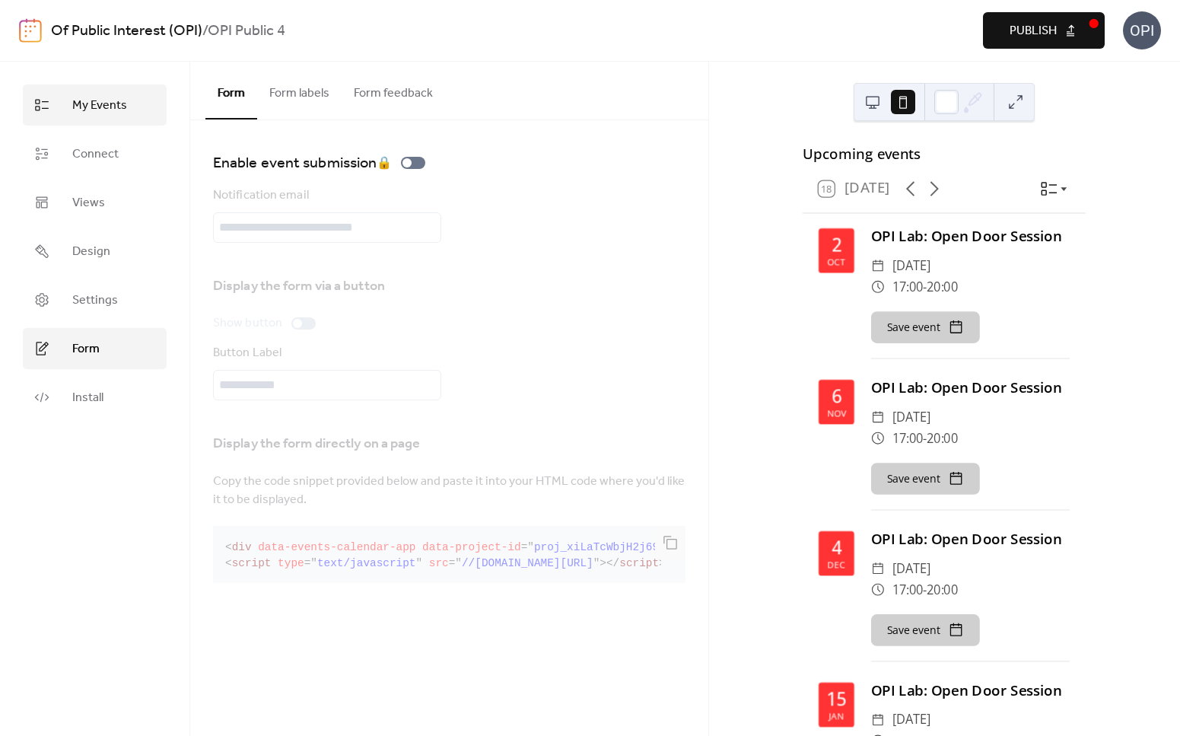
click at [113, 103] on span "My Events" at bounding box center [99, 106] width 55 height 18
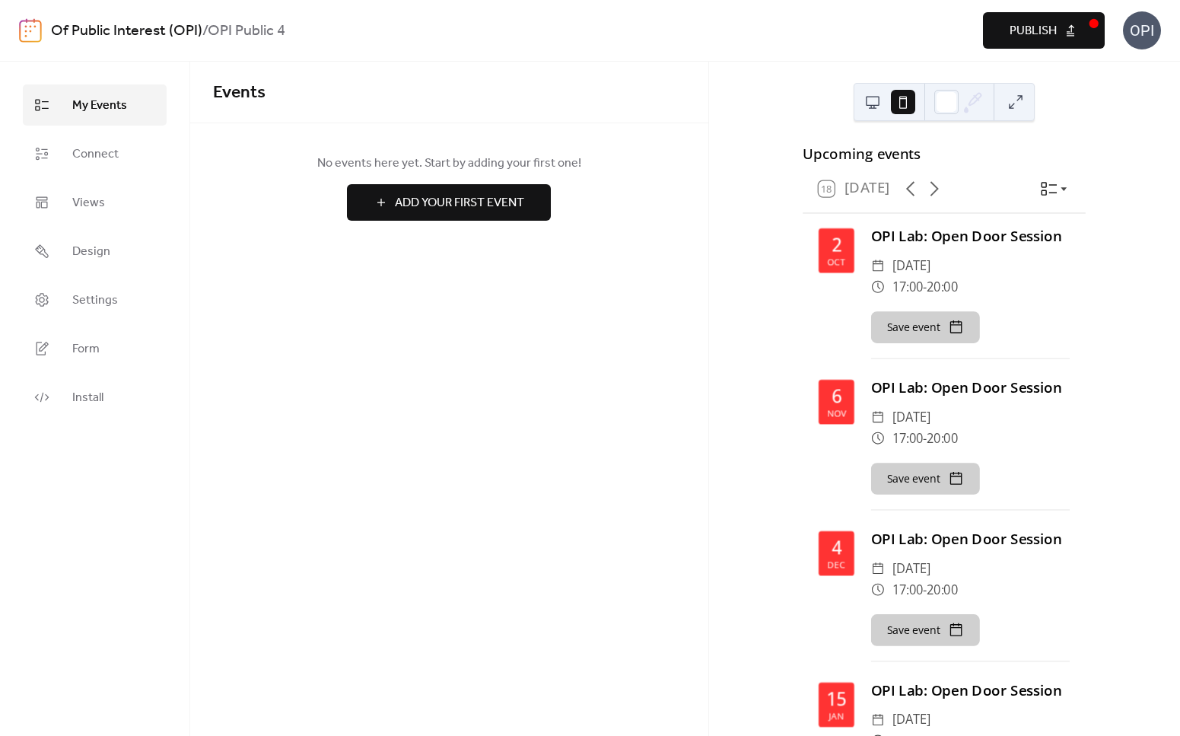
click at [1040, 28] on span "Publish" at bounding box center [1033, 31] width 47 height 18
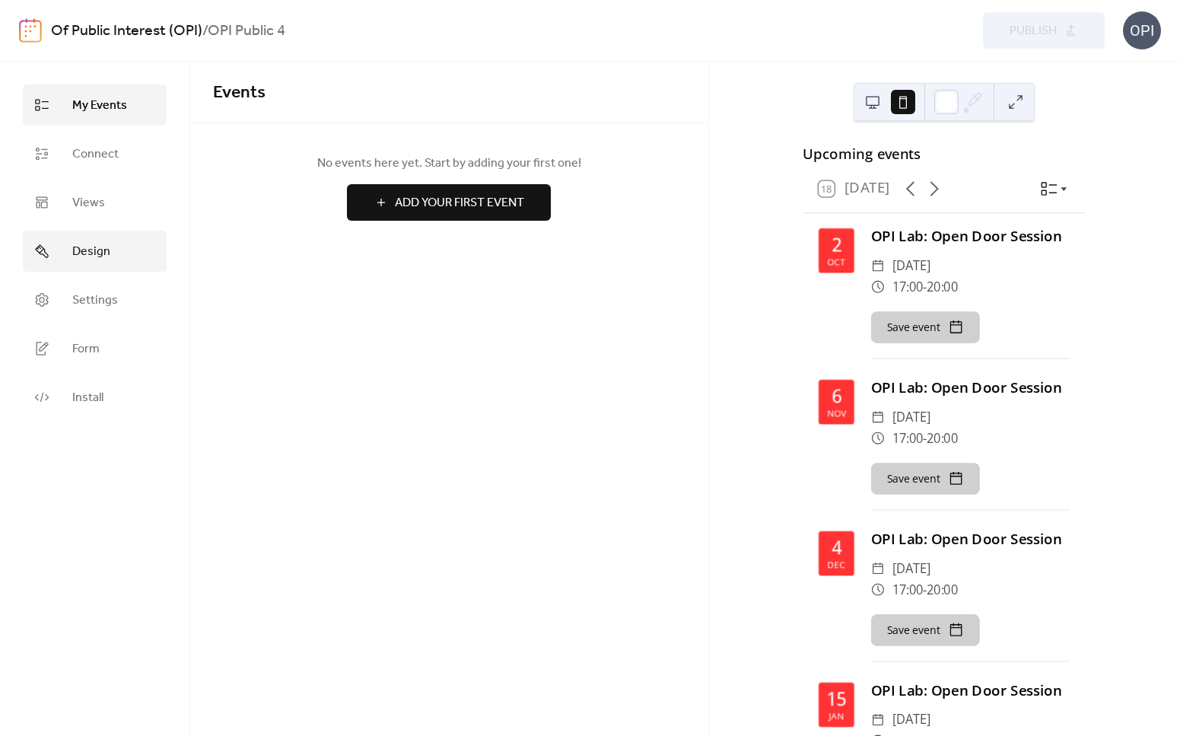
click at [107, 245] on span "Design" at bounding box center [91, 252] width 38 height 18
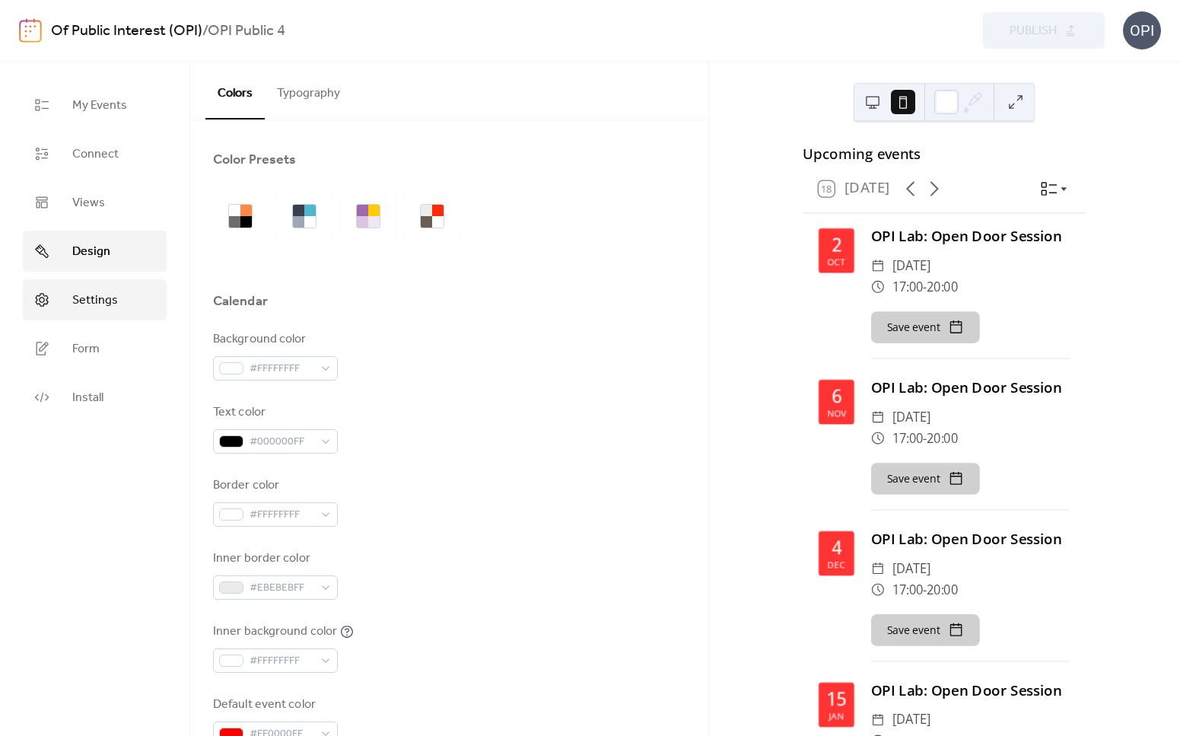
click at [105, 293] on span "Settings" at bounding box center [95, 300] width 46 height 18
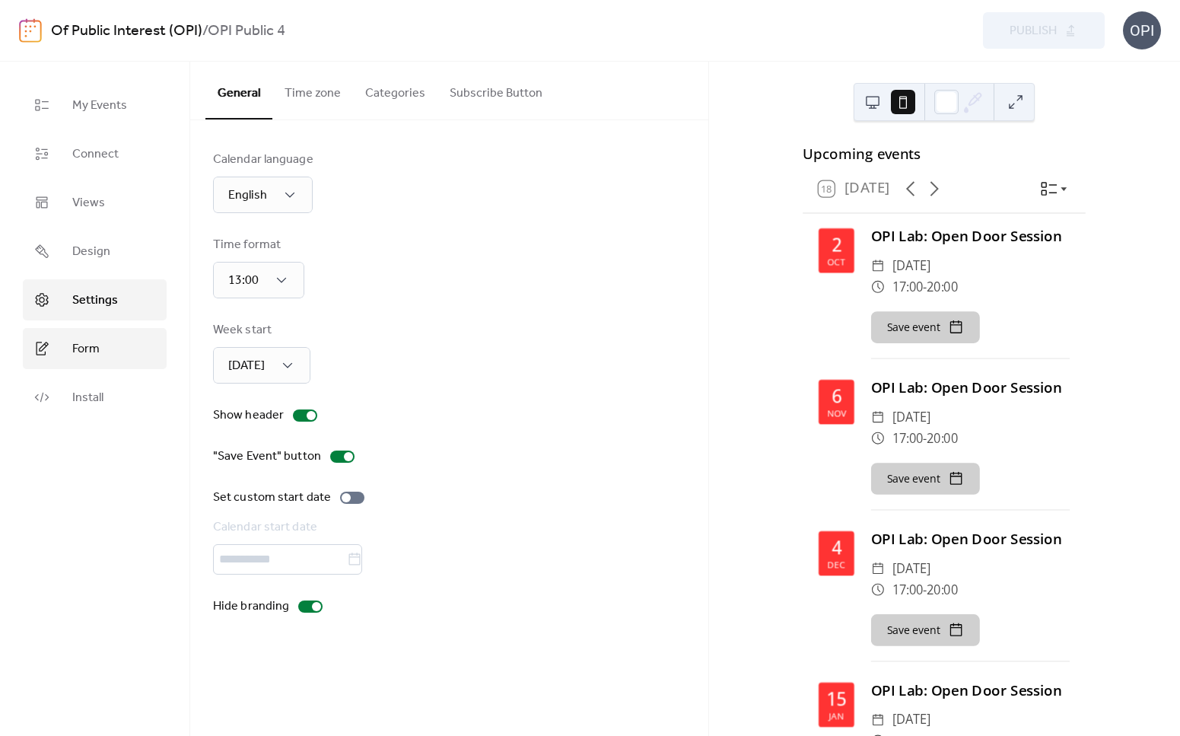
click at [92, 341] on span "Form" at bounding box center [85, 349] width 27 height 18
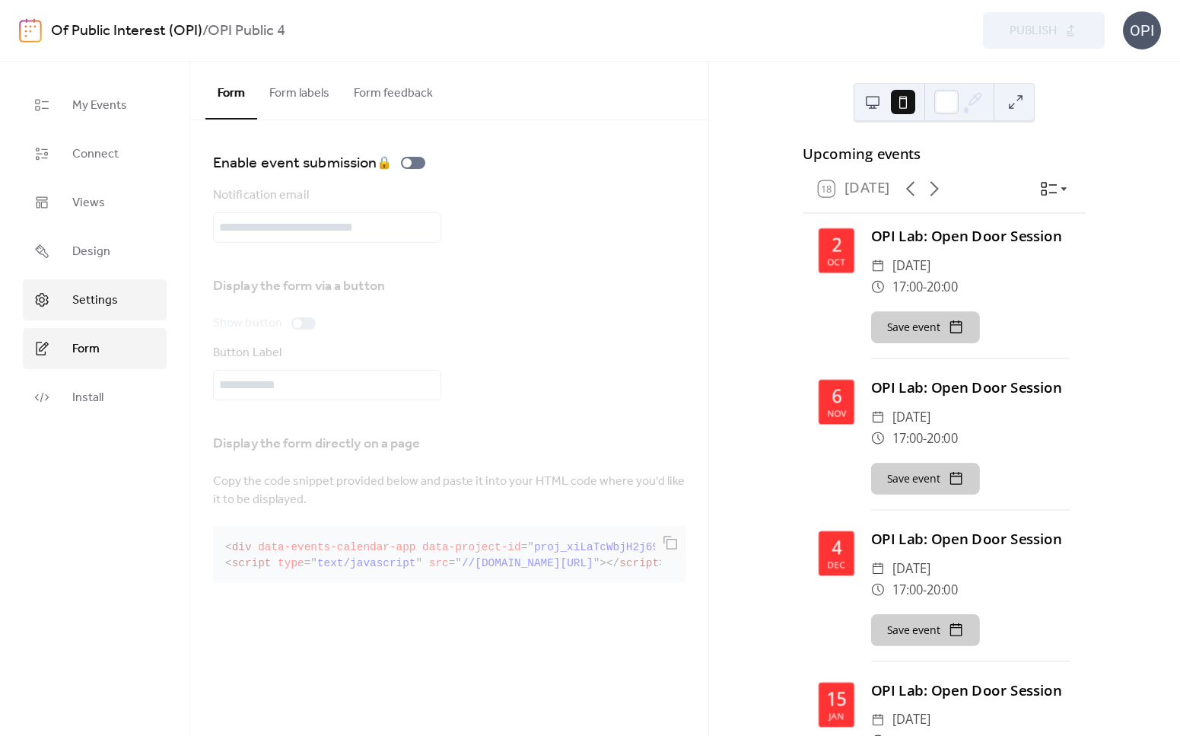
click at [93, 299] on span "Settings" at bounding box center [95, 300] width 46 height 18
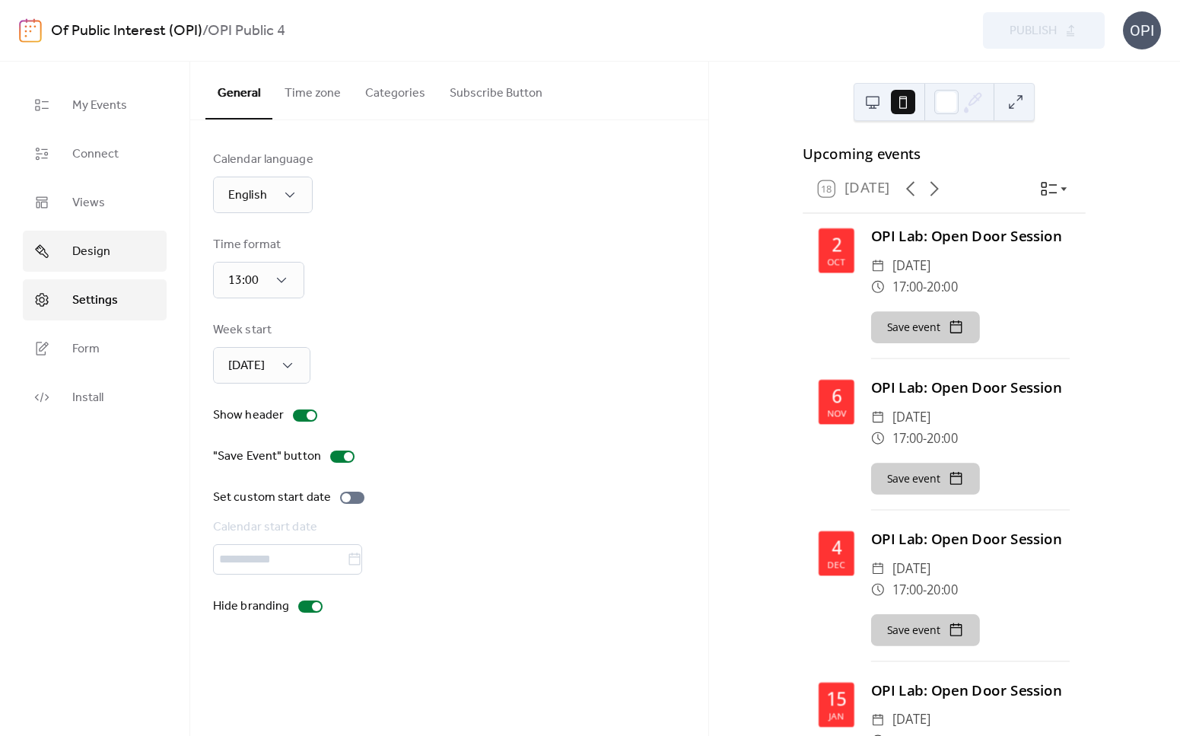
click at [94, 247] on span "Design" at bounding box center [91, 252] width 38 height 18
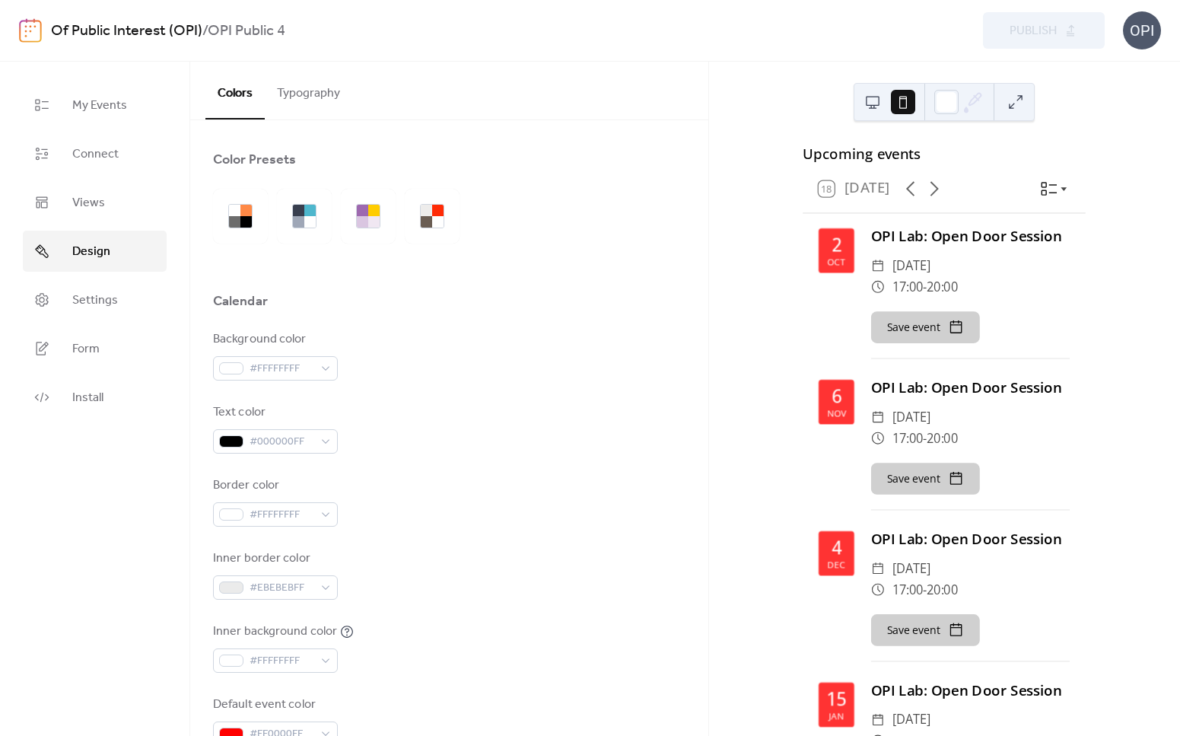
click at [302, 94] on button "Typography" at bounding box center [309, 90] width 88 height 56
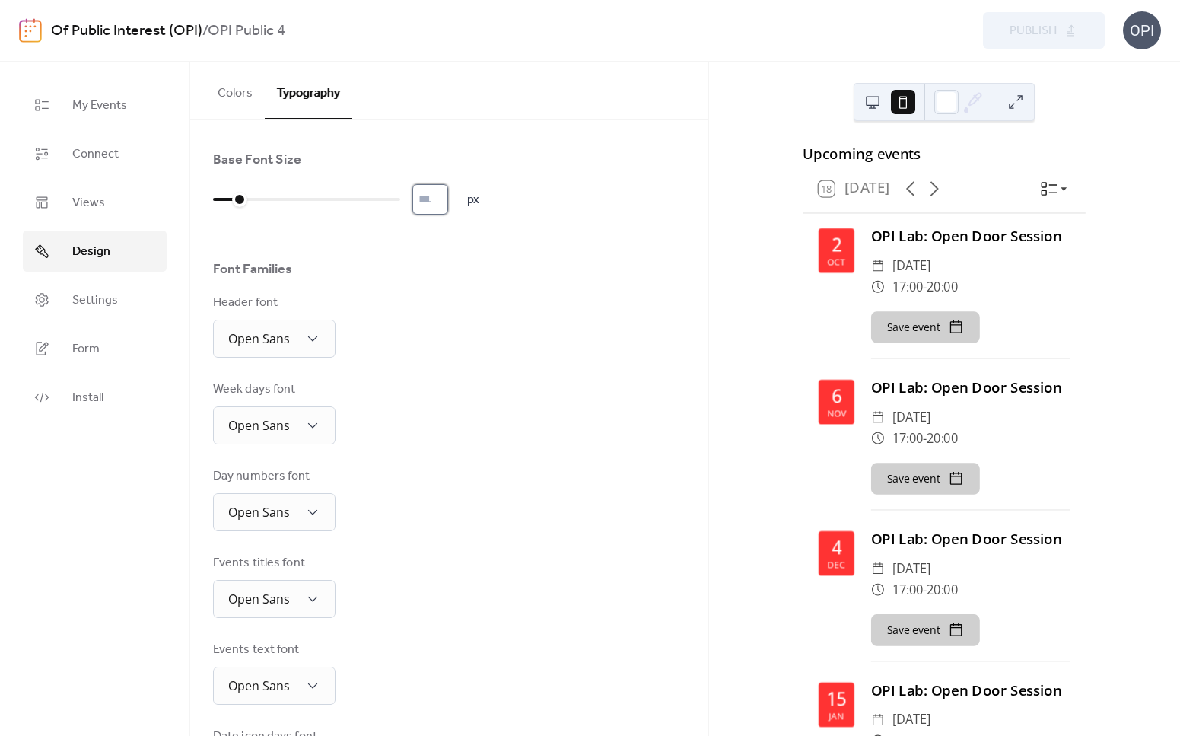
type input "**"
click at [448, 196] on input "**" at bounding box center [430, 199] width 36 height 30
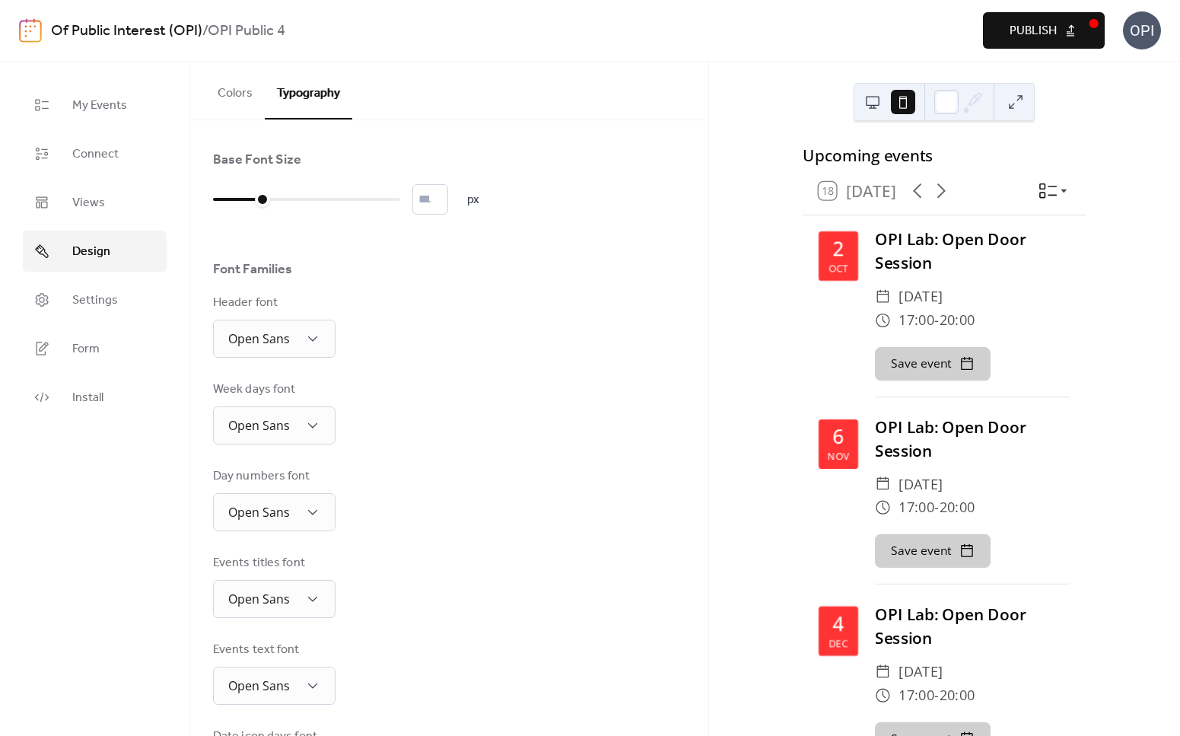
click at [874, 100] on button at bounding box center [873, 102] width 24 height 24
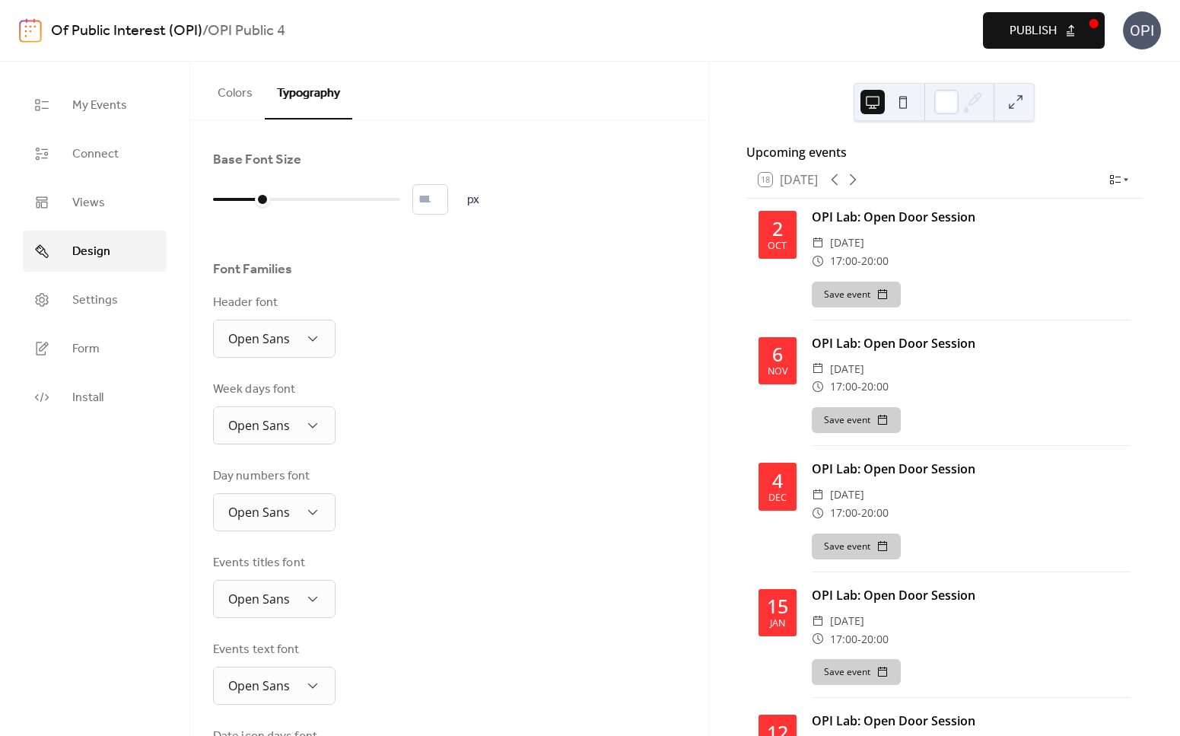
click at [1028, 27] on span "Publish" at bounding box center [1033, 31] width 47 height 18
click at [240, 97] on button "Colors" at bounding box center [234, 90] width 59 height 56
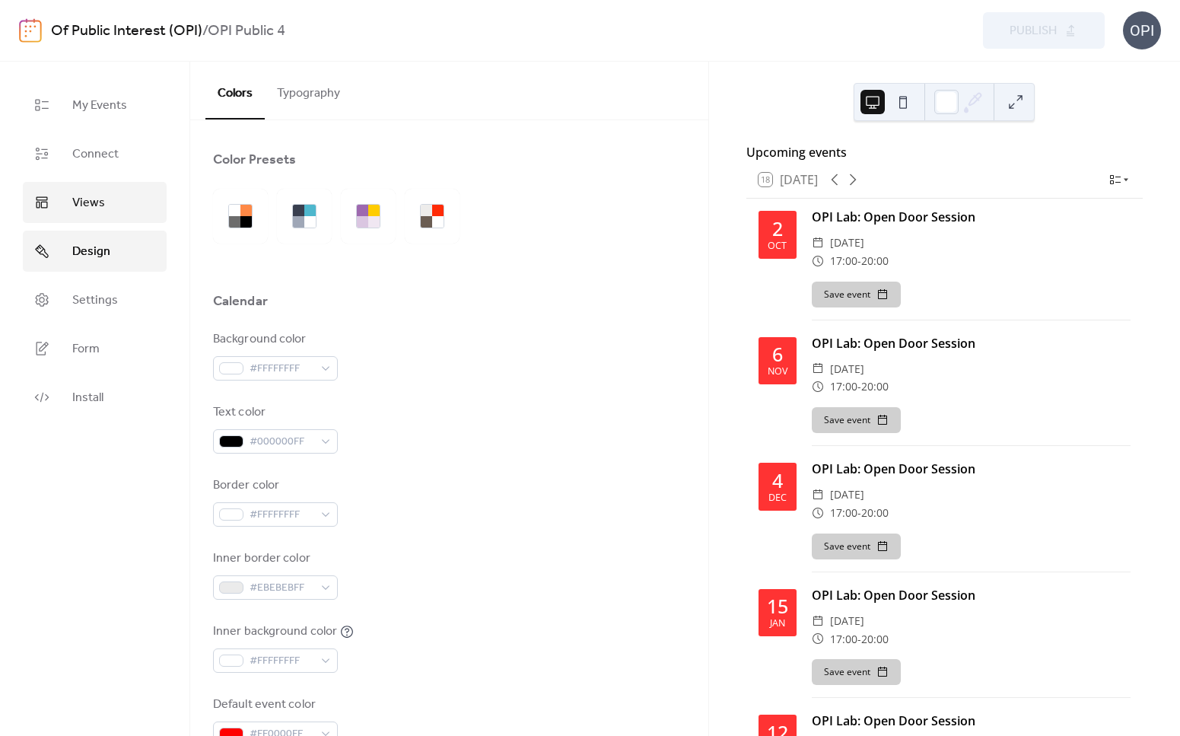
click at [137, 215] on link "Views" at bounding box center [95, 202] width 144 height 41
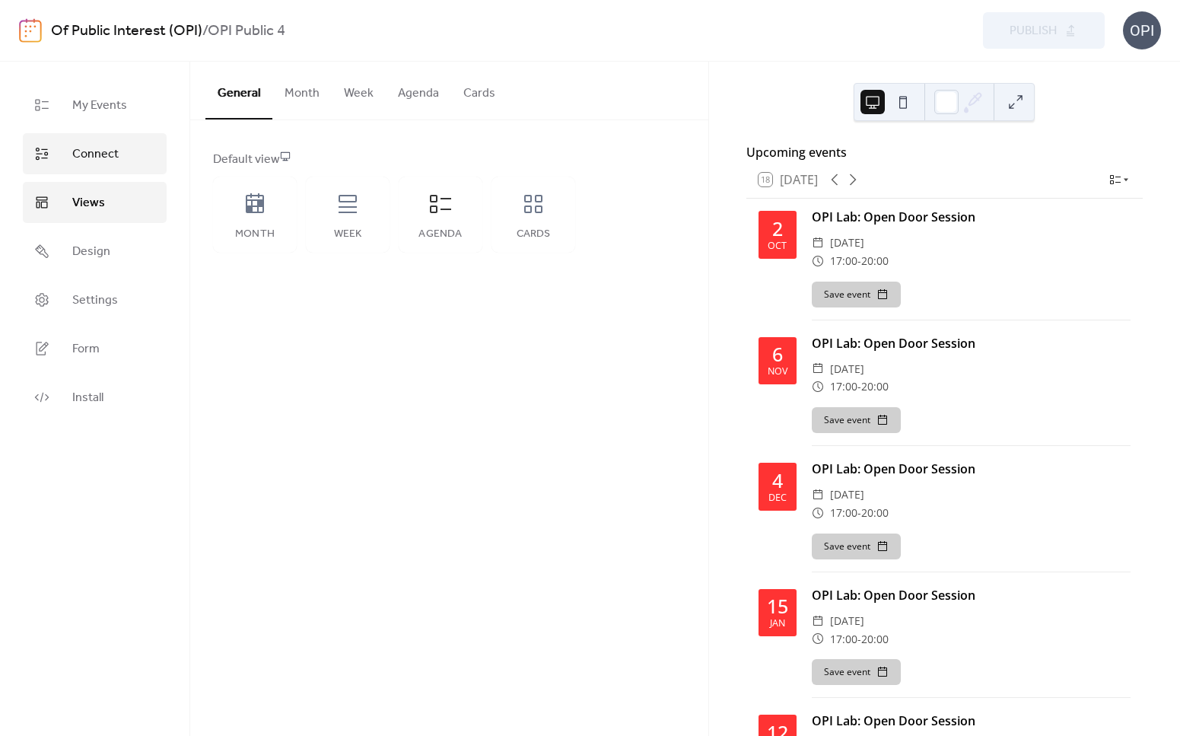
click at [123, 155] on link "Connect" at bounding box center [95, 153] width 144 height 41
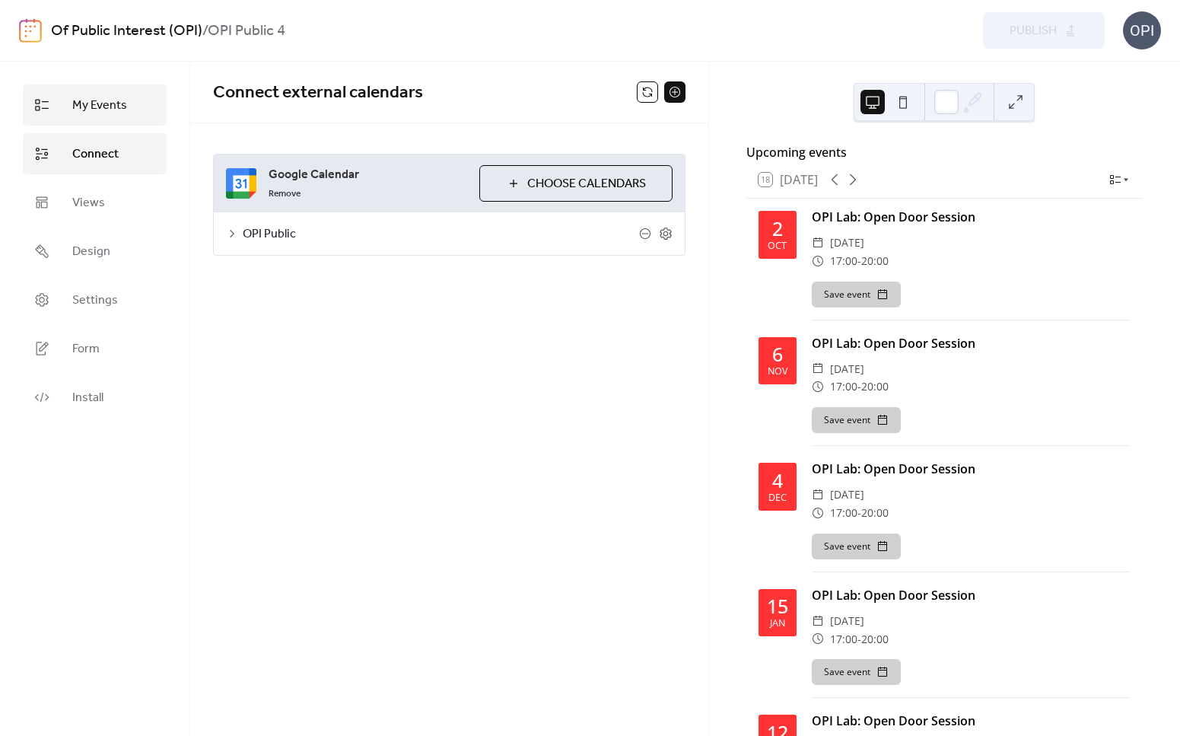
click at [123, 102] on span "My Events" at bounding box center [99, 106] width 55 height 18
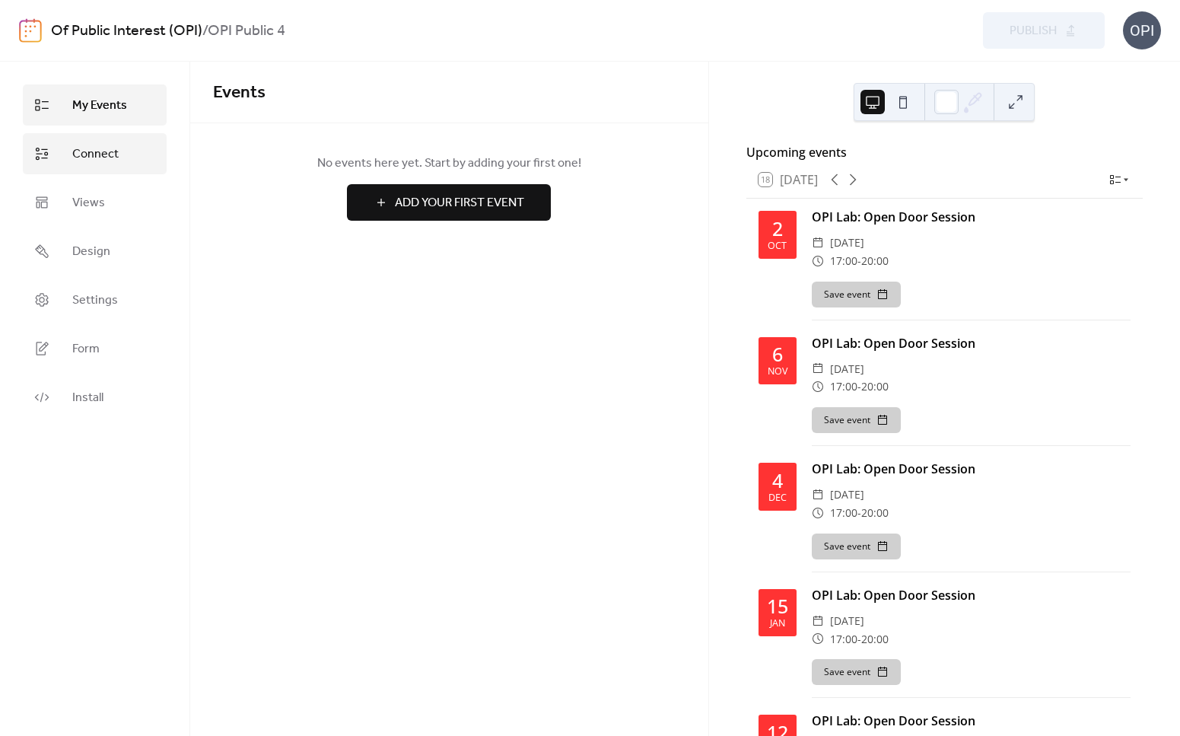
click at [113, 138] on link "Connect" at bounding box center [95, 153] width 144 height 41
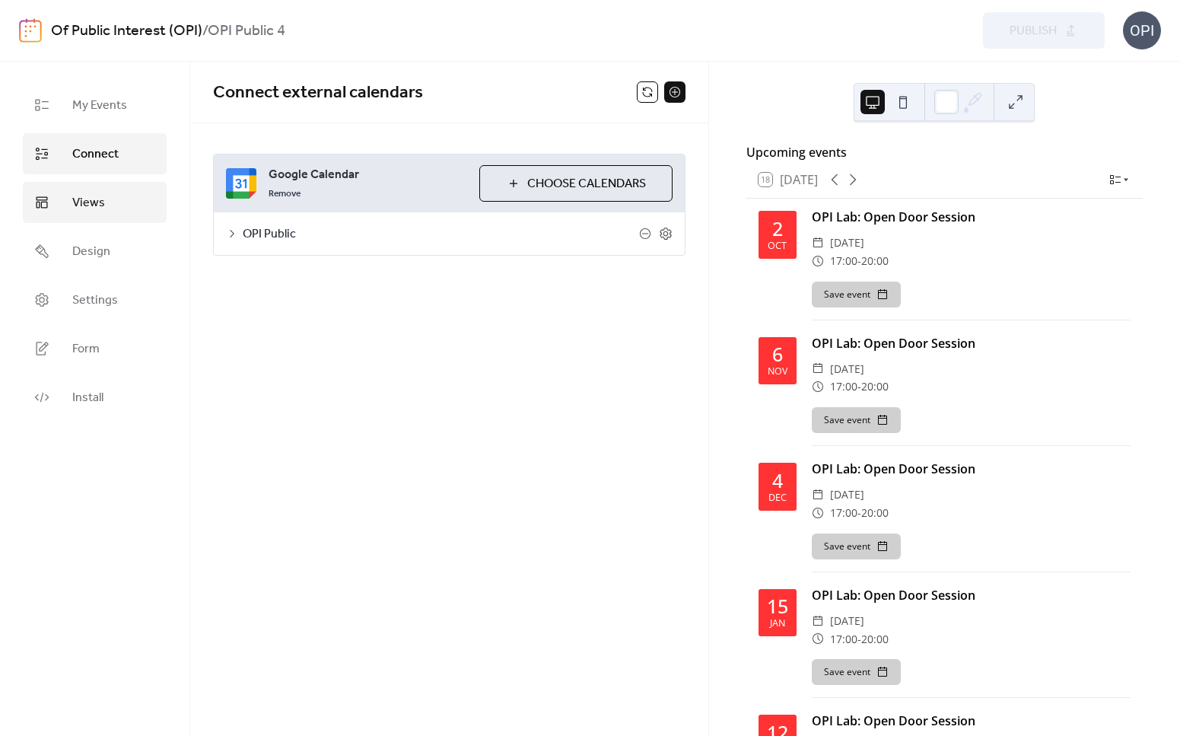
click at [115, 202] on link "Views" at bounding box center [95, 202] width 144 height 41
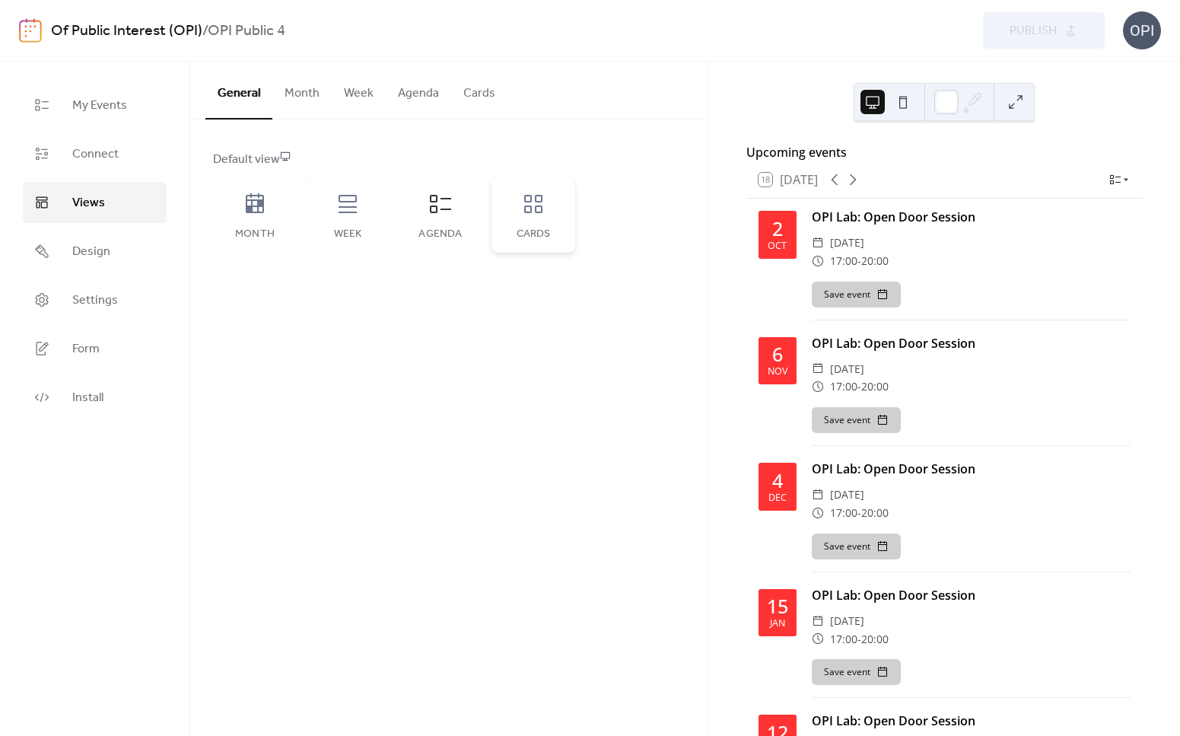
click at [538, 216] on div "Cards" at bounding box center [534, 215] width 84 height 76
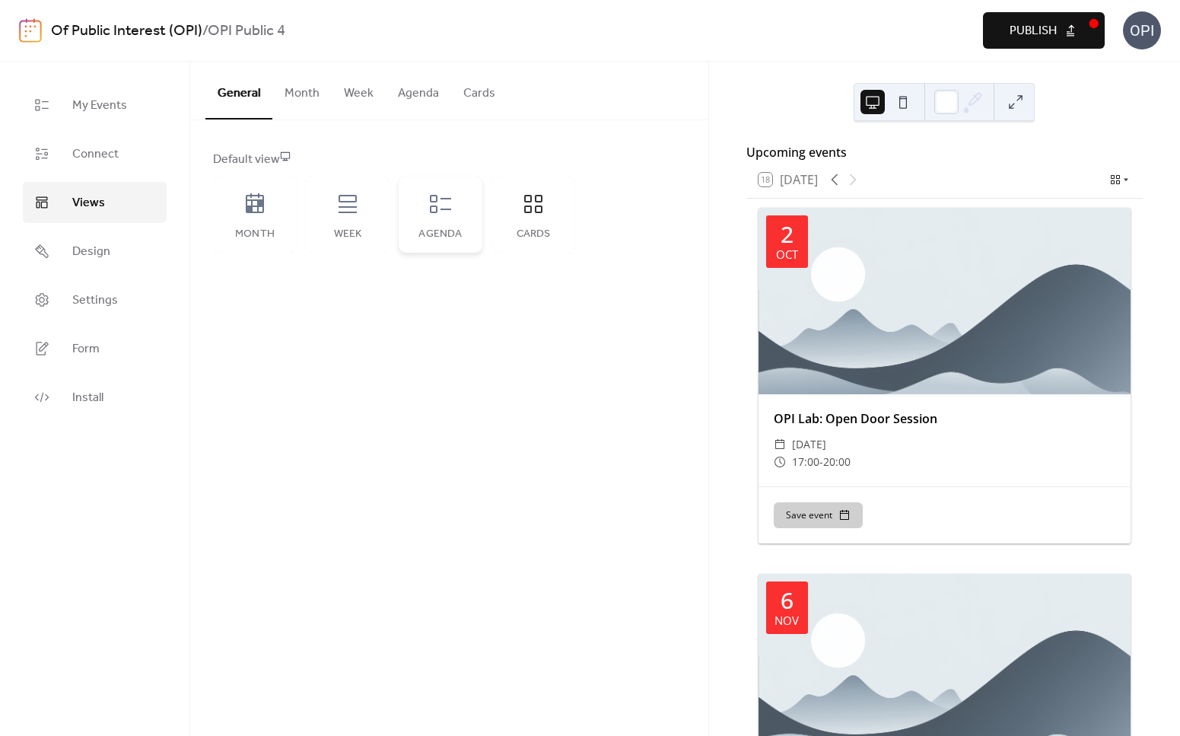
click at [438, 210] on icon at bounding box center [440, 204] width 21 height 18
